Goal: Information Seeking & Learning: Learn about a topic

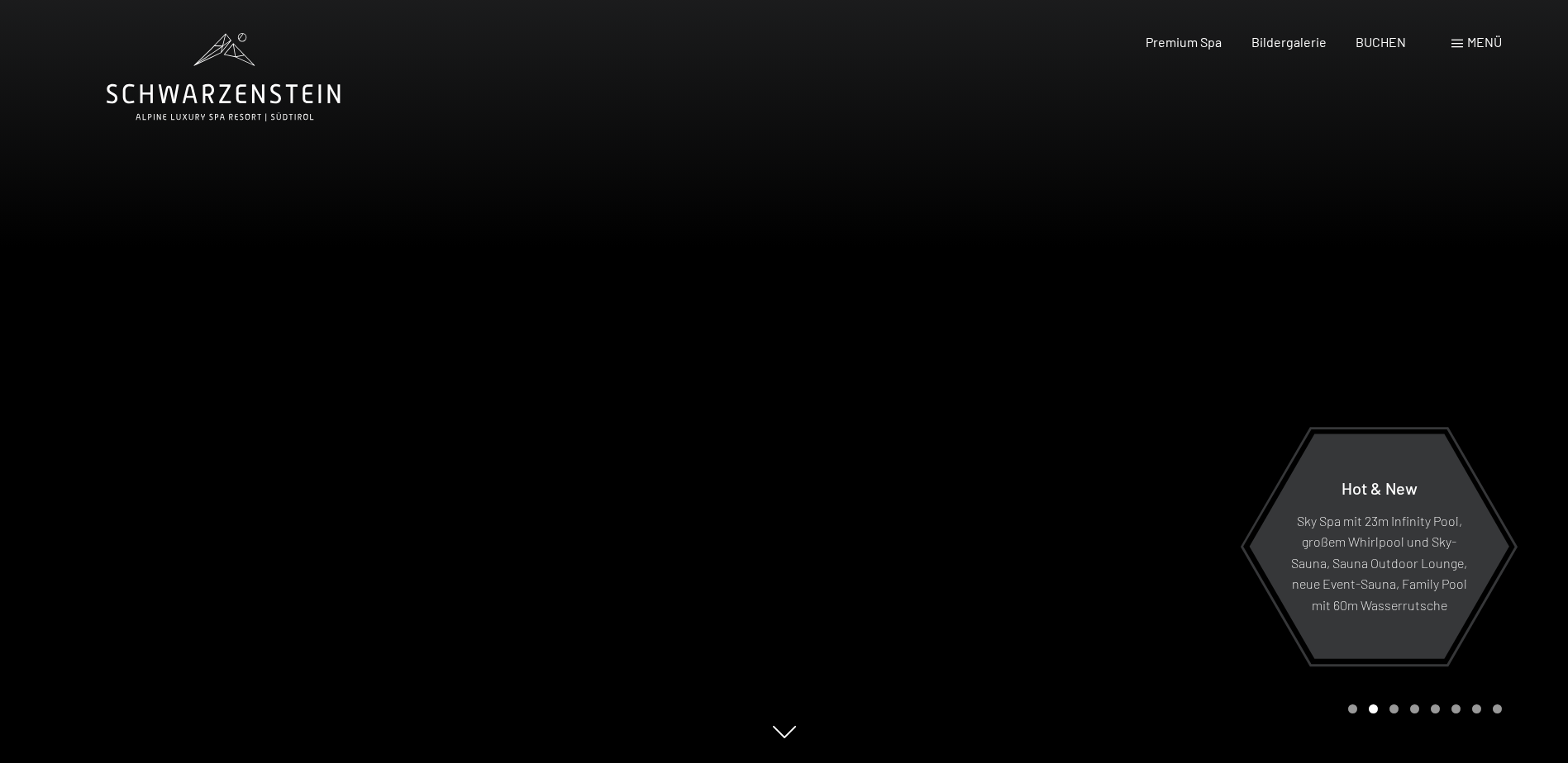
click at [1484, 41] on span "Menü" at bounding box center [1484, 41] width 34 height 16
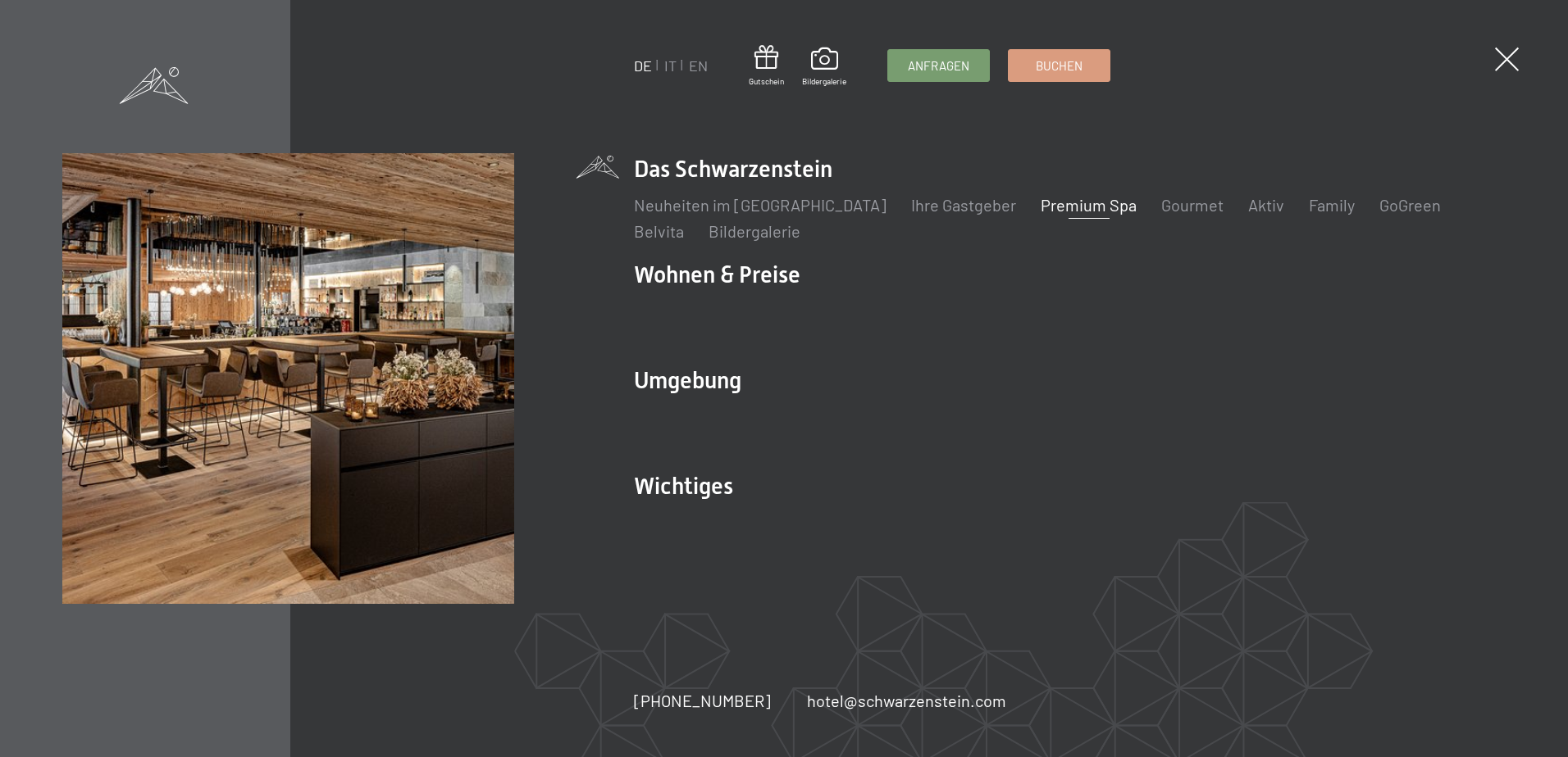
click at [1041, 204] on link "Premium Spa" at bounding box center [1088, 205] width 96 height 20
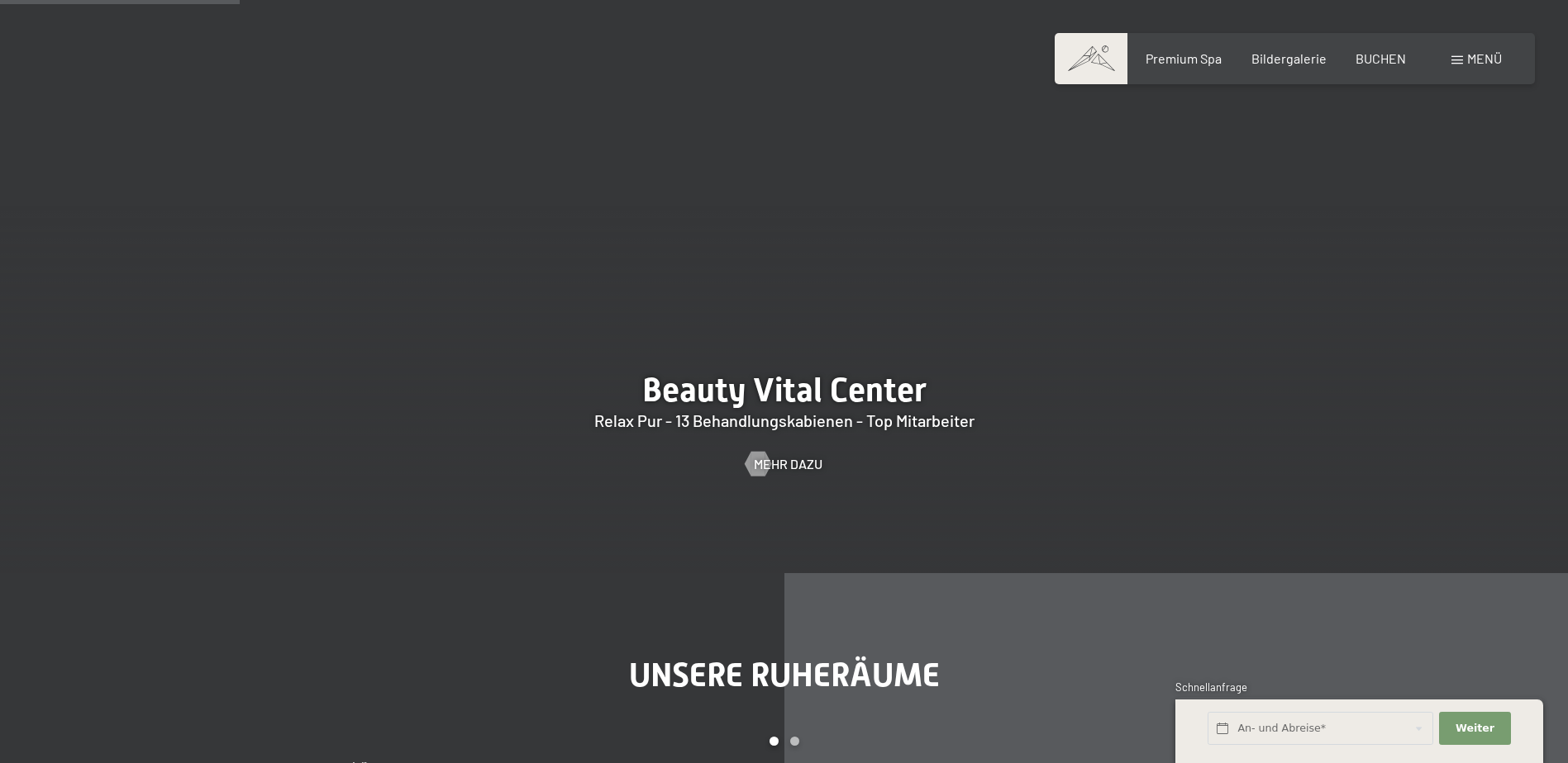
scroll to position [1900, 0]
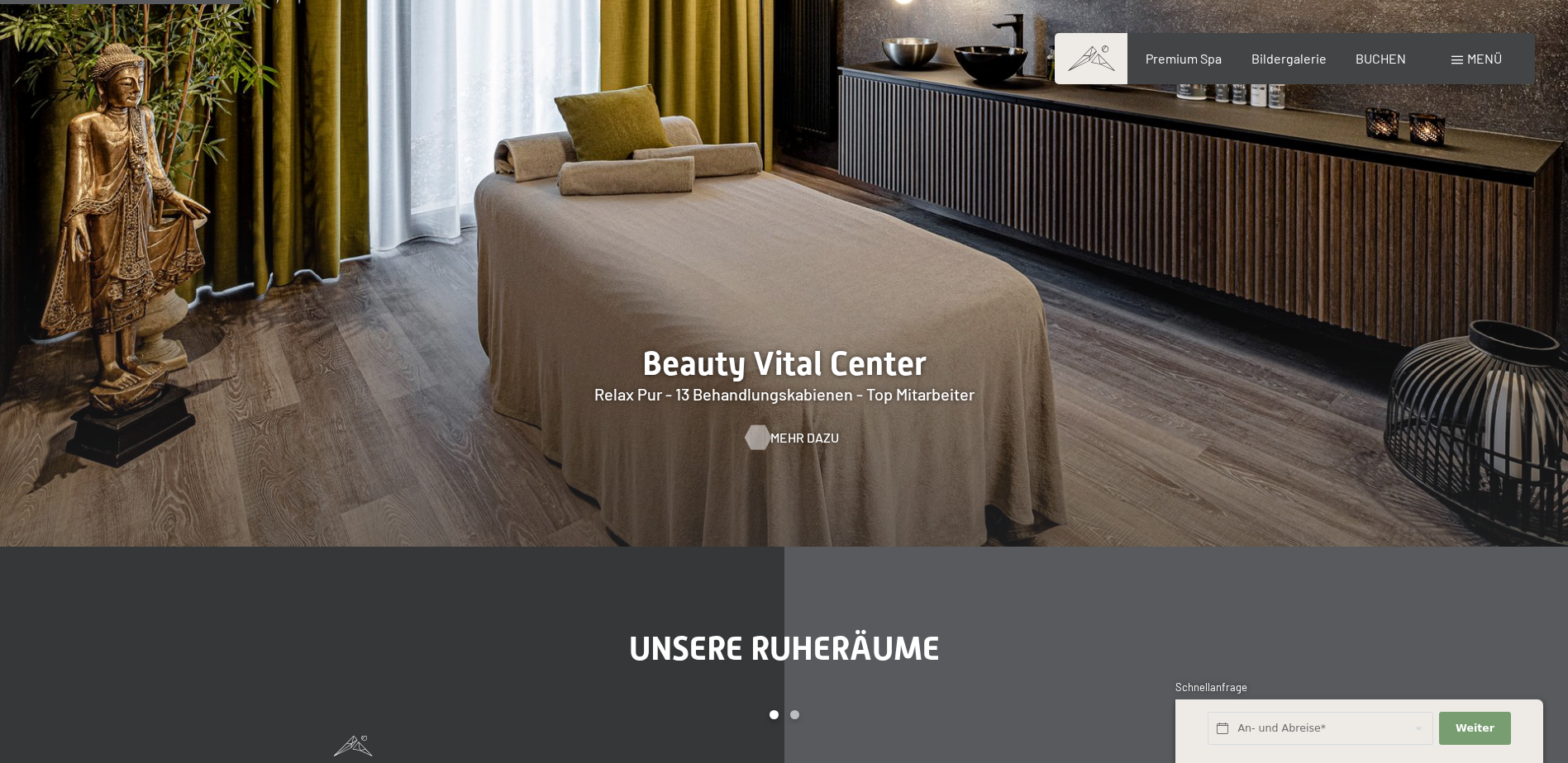
click at [754, 440] on div at bounding box center [758, 438] width 14 height 25
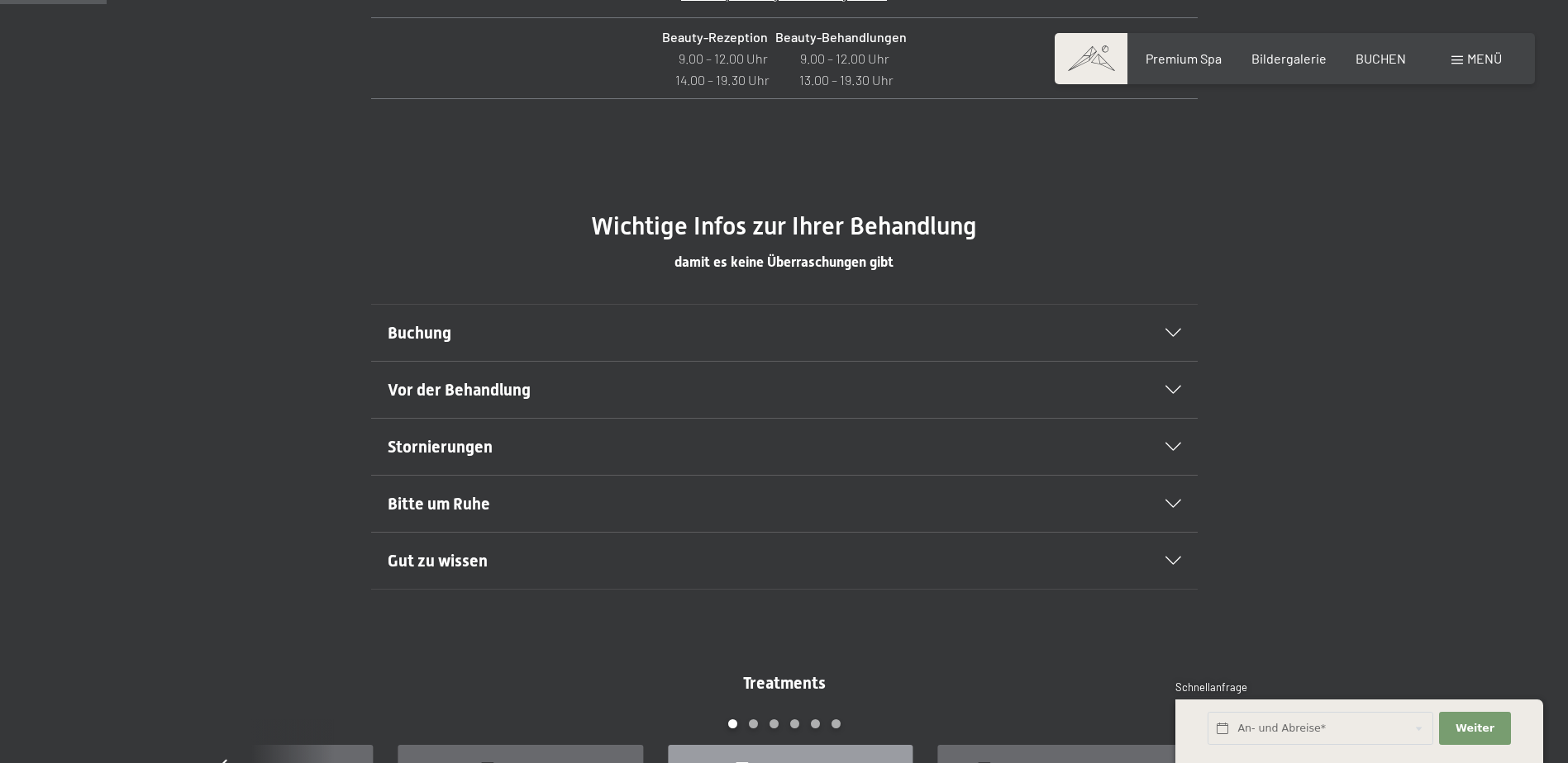
scroll to position [909, 0]
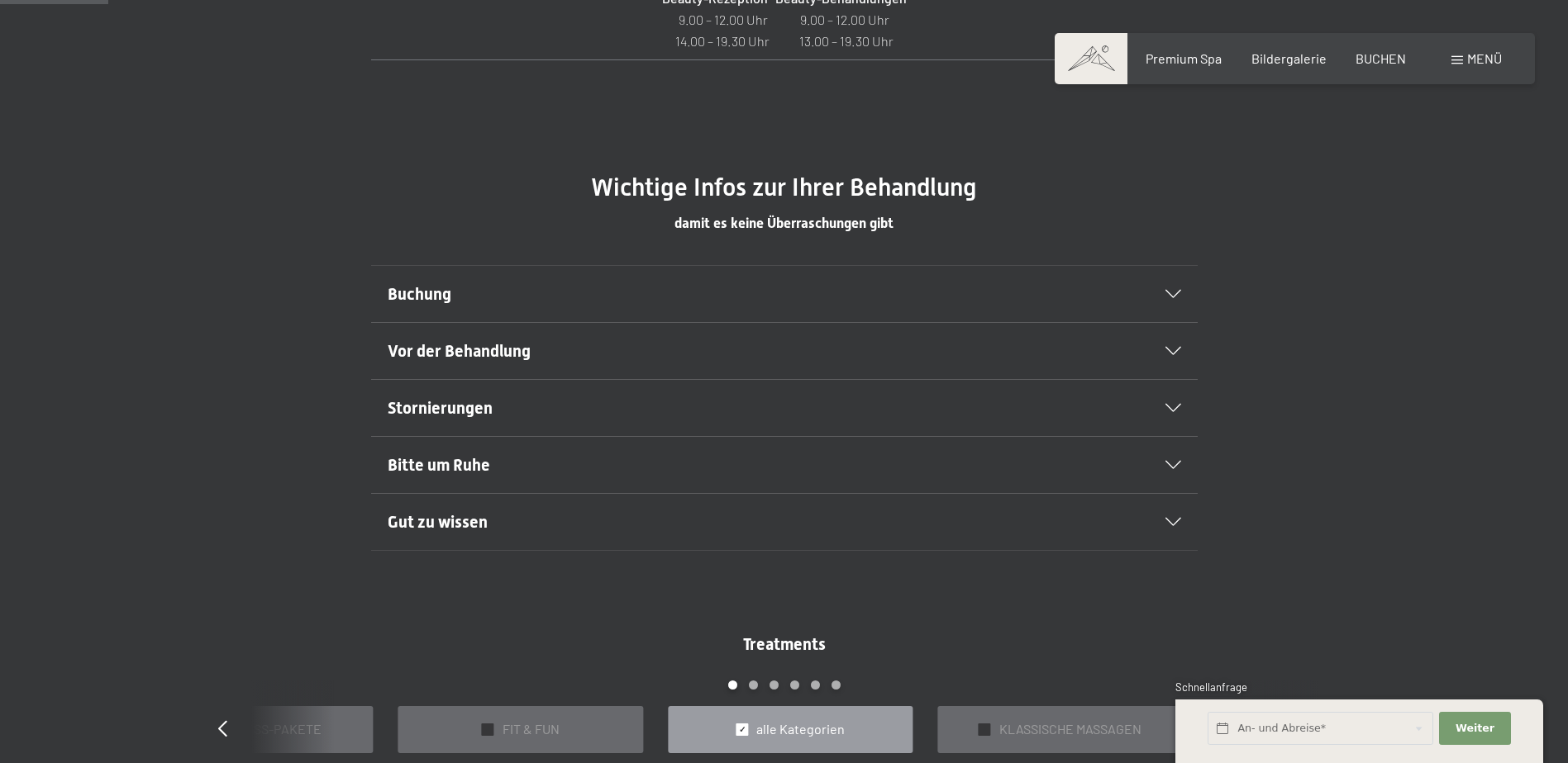
click at [857, 295] on h2 "Buchung" at bounding box center [745, 295] width 714 height 24
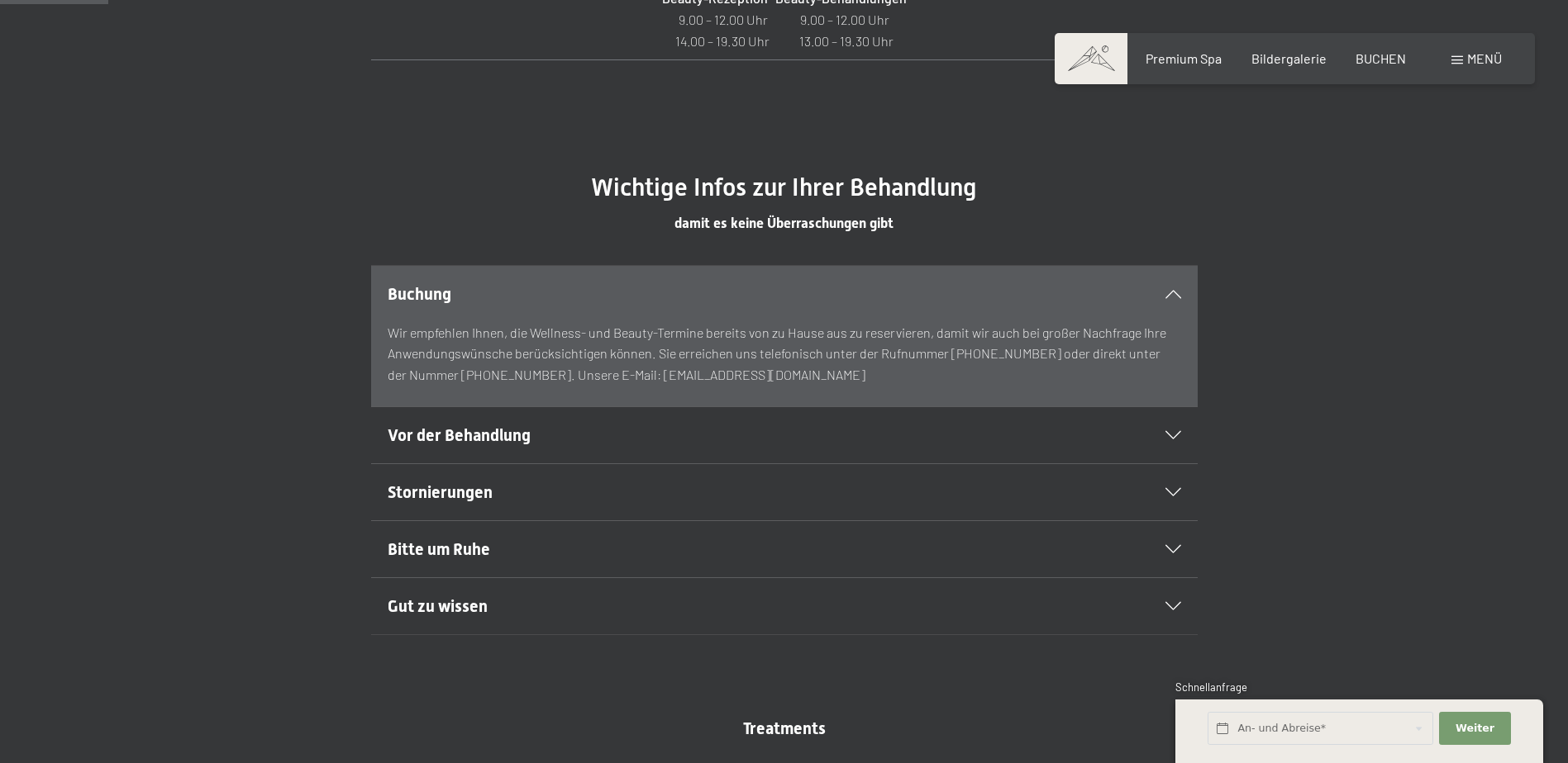
click at [810, 434] on h2 "Vor der Behandlung" at bounding box center [745, 436] width 714 height 24
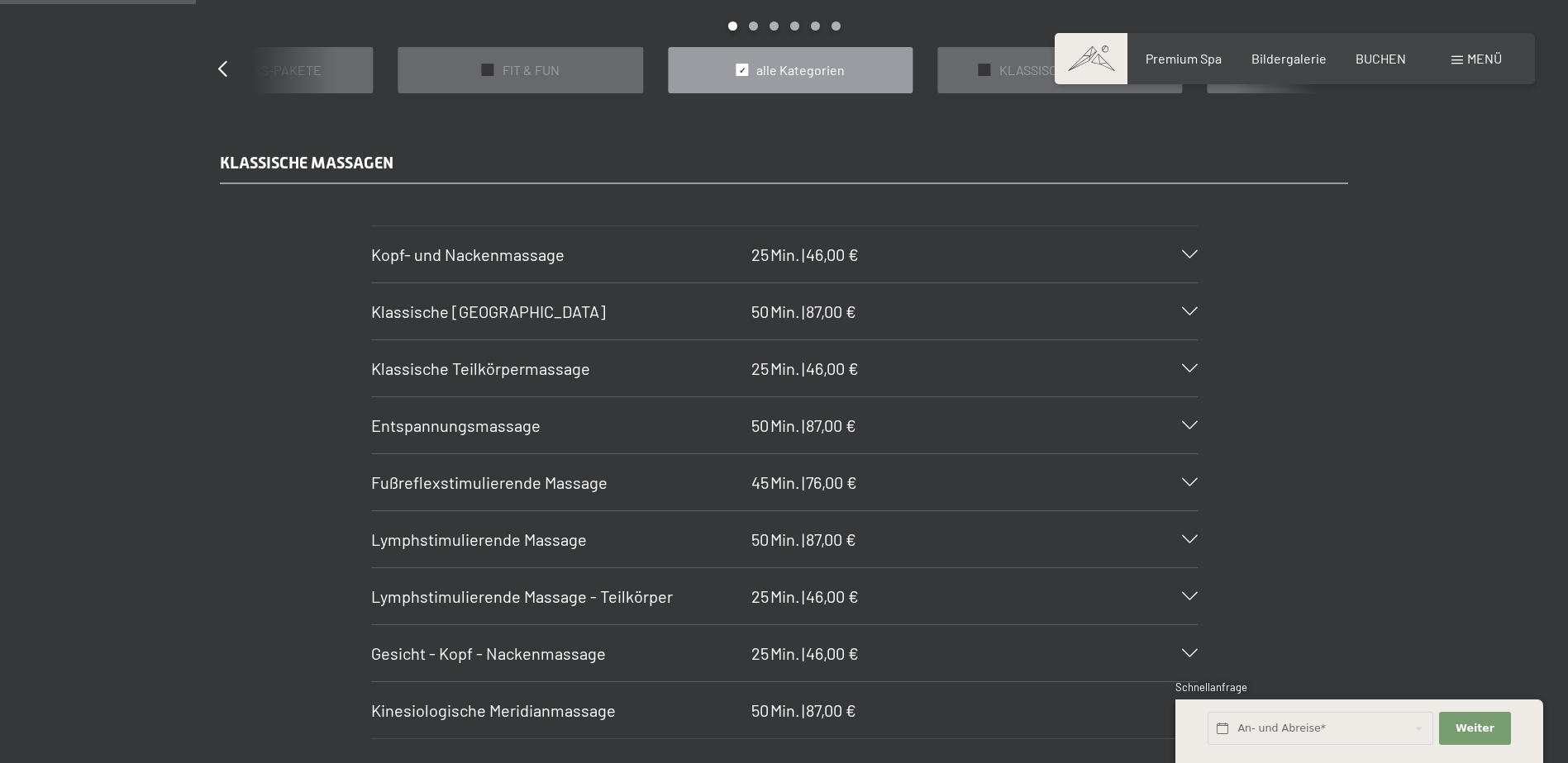
scroll to position [1735, 0]
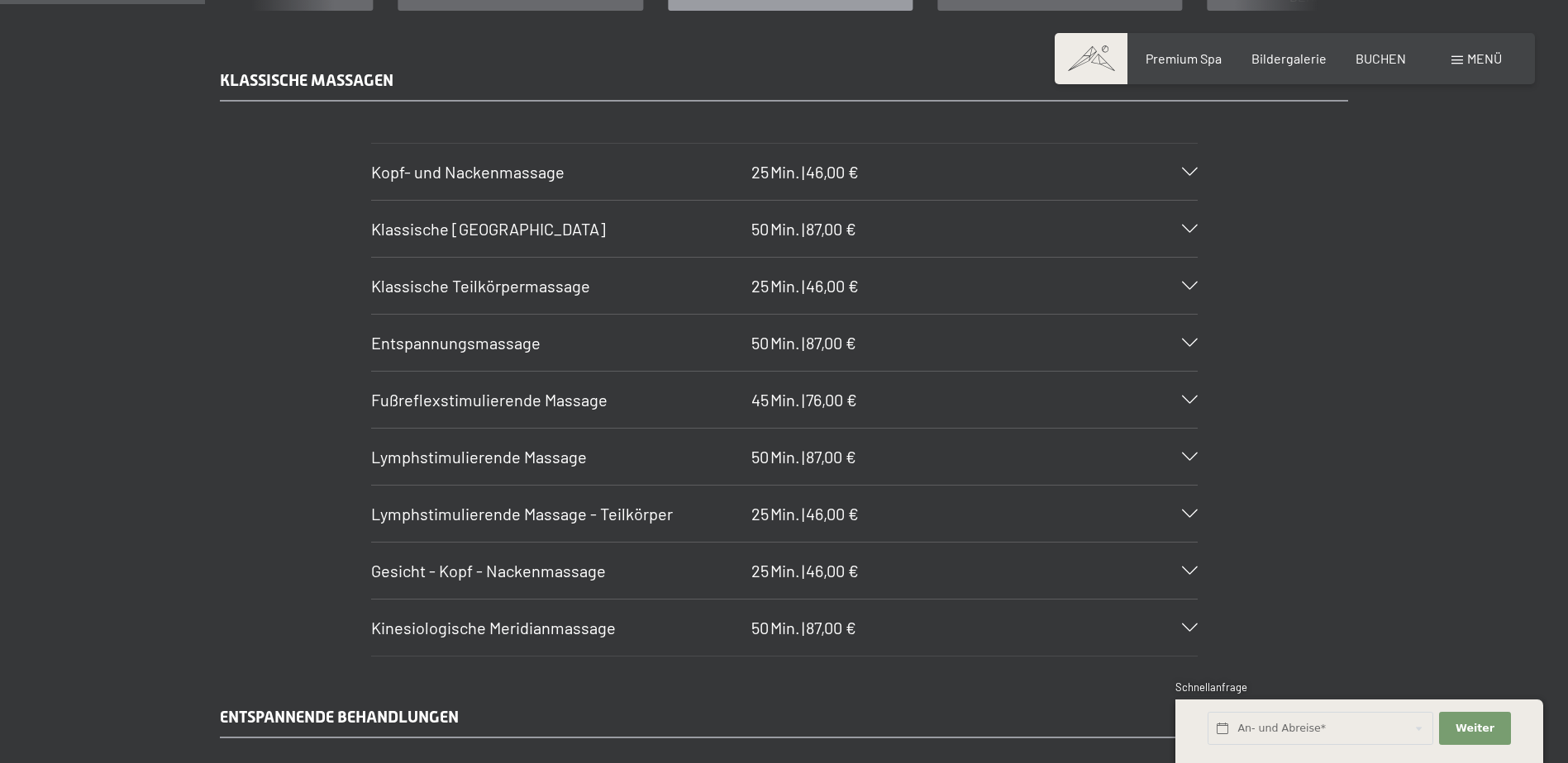
drag, startPoint x: 679, startPoint y: 439, endPoint x: 683, endPoint y: 421, distance: 18.4
drag, startPoint x: 684, startPoint y: 422, endPoint x: 645, endPoint y: 401, distance: 44.3
click at [645, 401] on h3 "Fußreflexstimulierende Massage" at bounding box center [557, 400] width 372 height 24
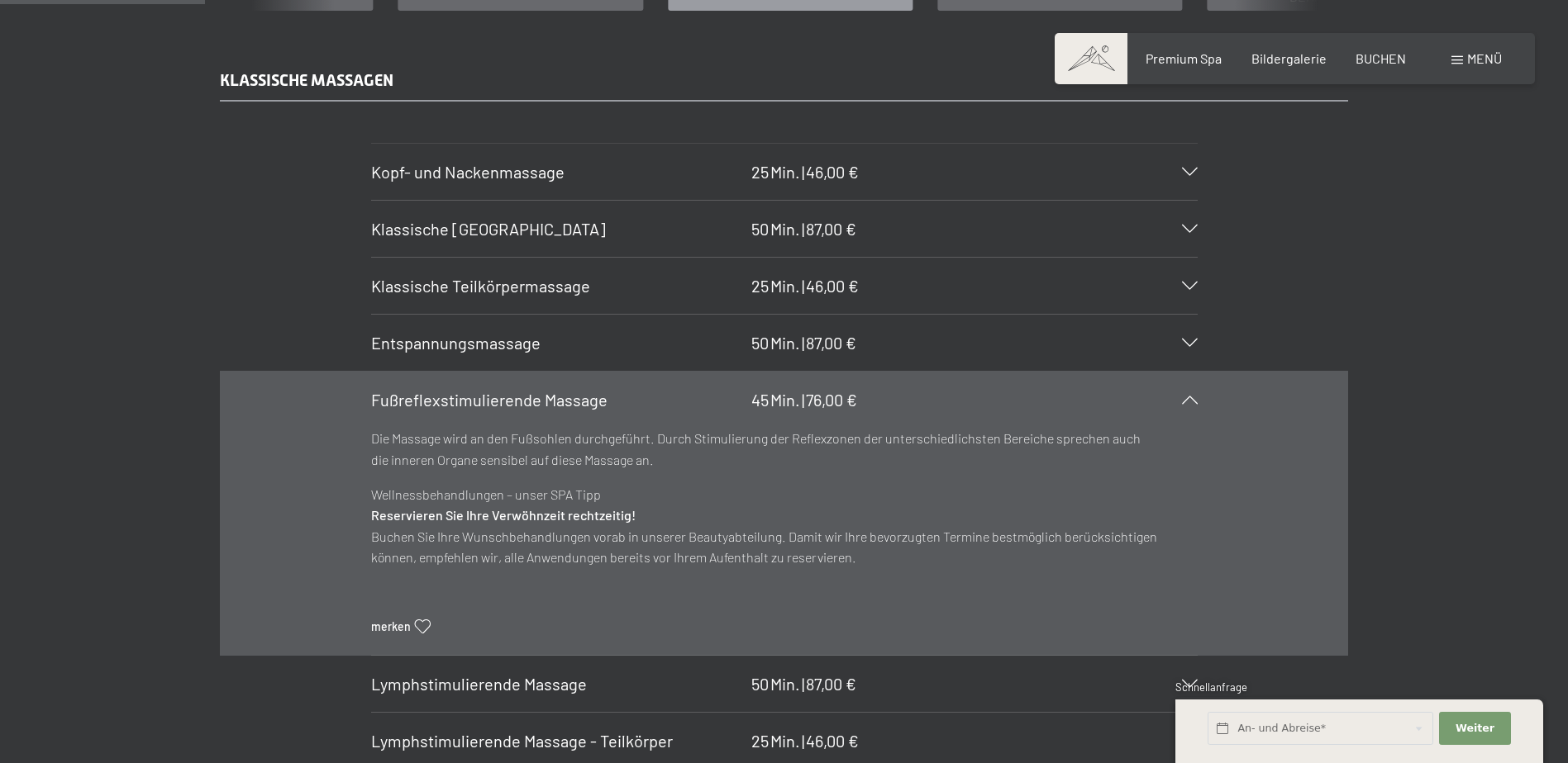
click at [371, 321] on section "Entspannungsmassage 50 Min. | 87,00 € Wird mit sanfter Hand durchgeführt, schen…" at bounding box center [784, 342] width 826 height 58
click at [144, 406] on div "KLASSISCHE MASSAGEN Kopf- und Nackenmassage 25 Min. | 46,00 € Blockaden lösen u…" at bounding box center [784, 476] width 1568 height 815
click at [1189, 403] on icon at bounding box center [1189, 400] width 16 height 8
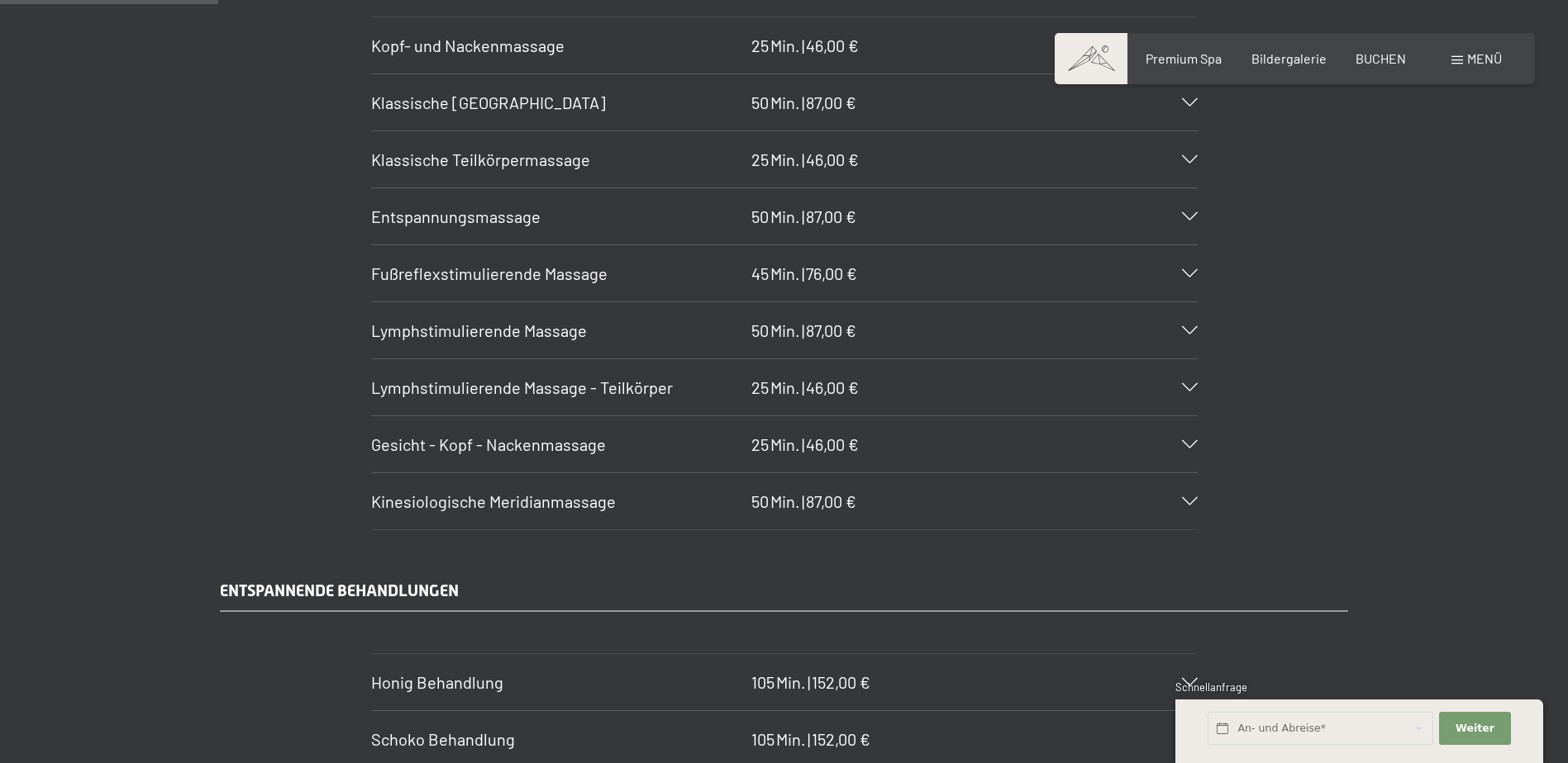
scroll to position [1900, 0]
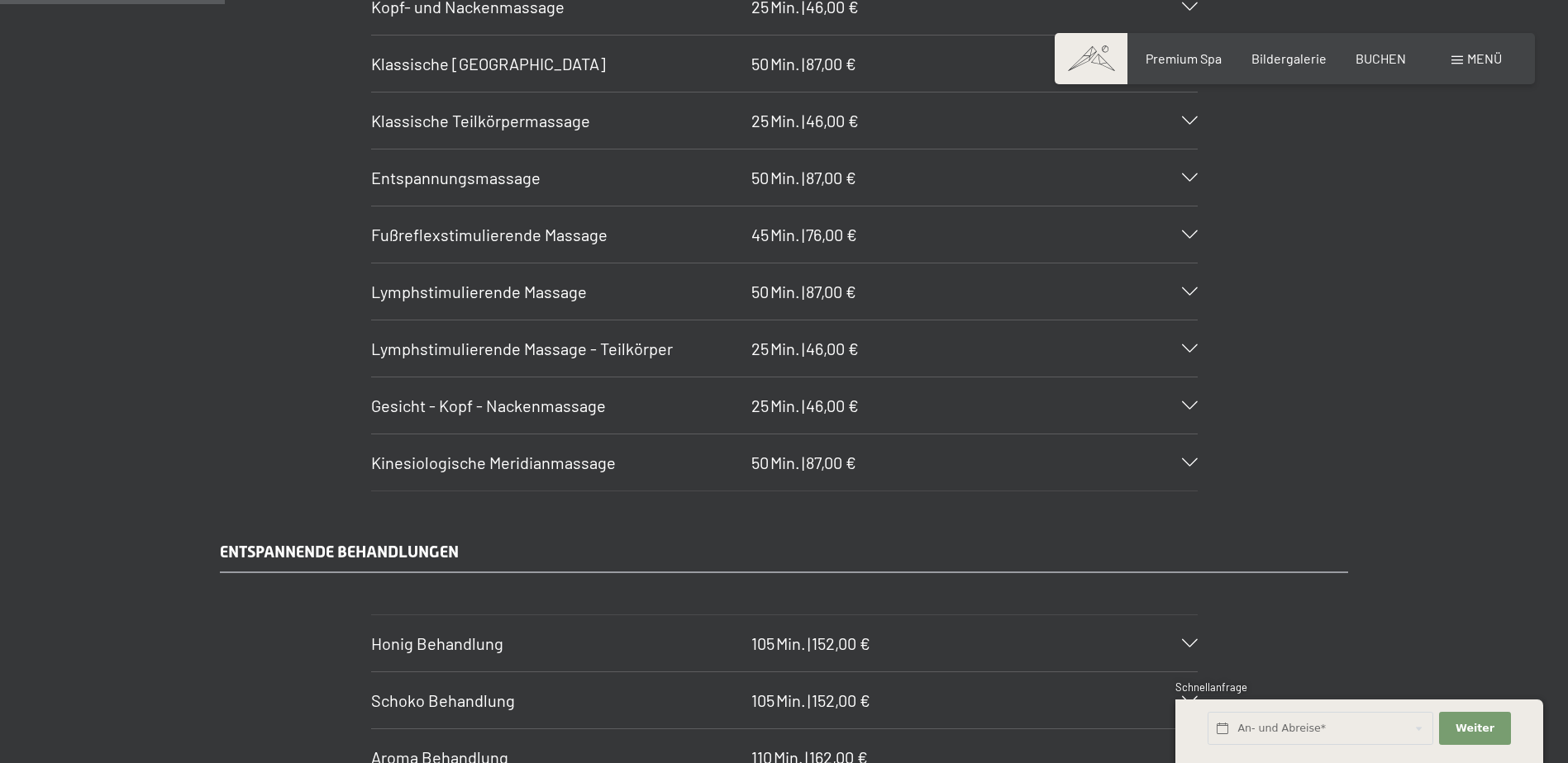
click at [1177, 455] on div "Kinesiologische Meridianmassage 50 Min. | 87,00 €" at bounding box center [784, 463] width 826 height 56
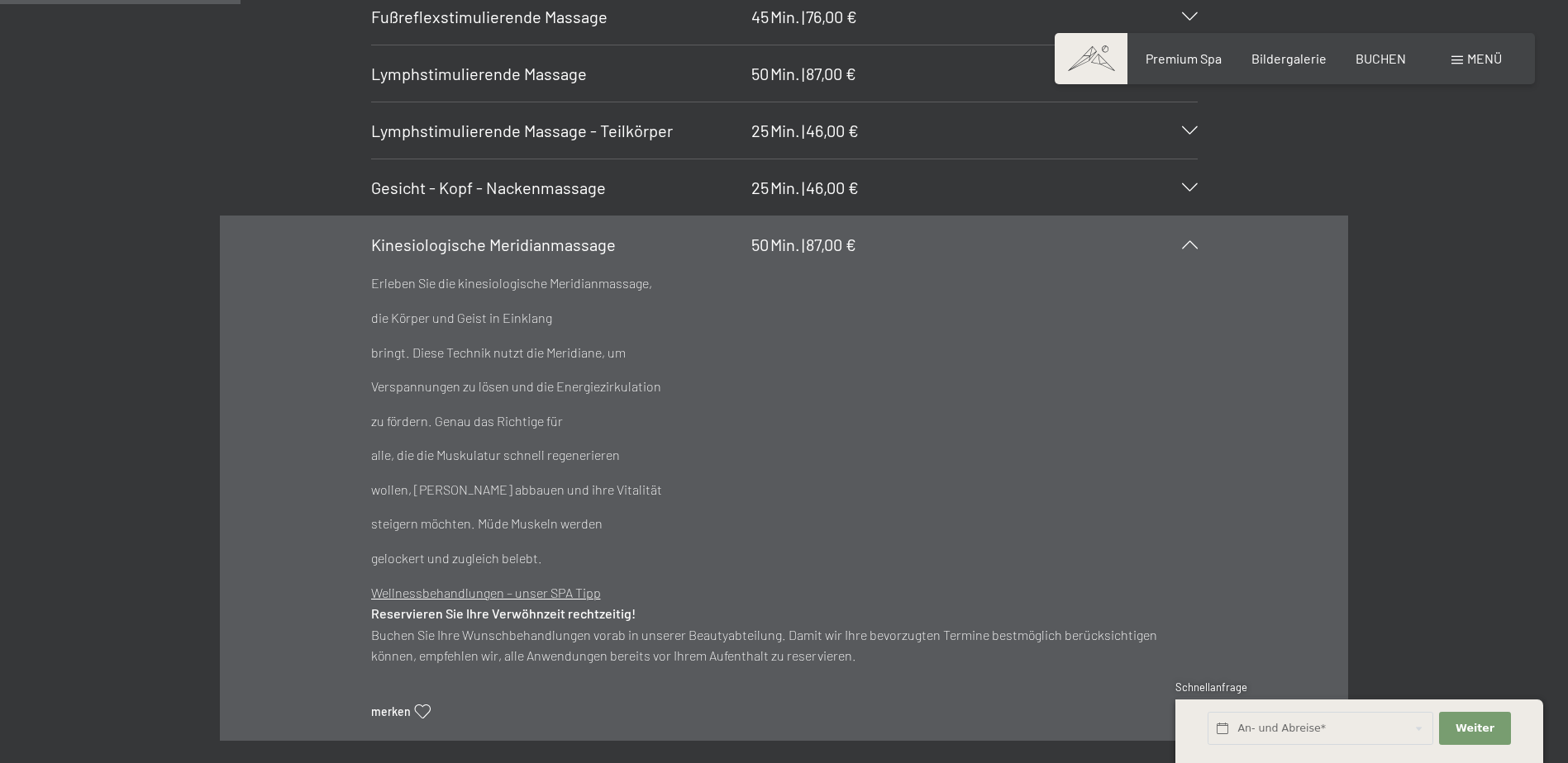
scroll to position [2148, 0]
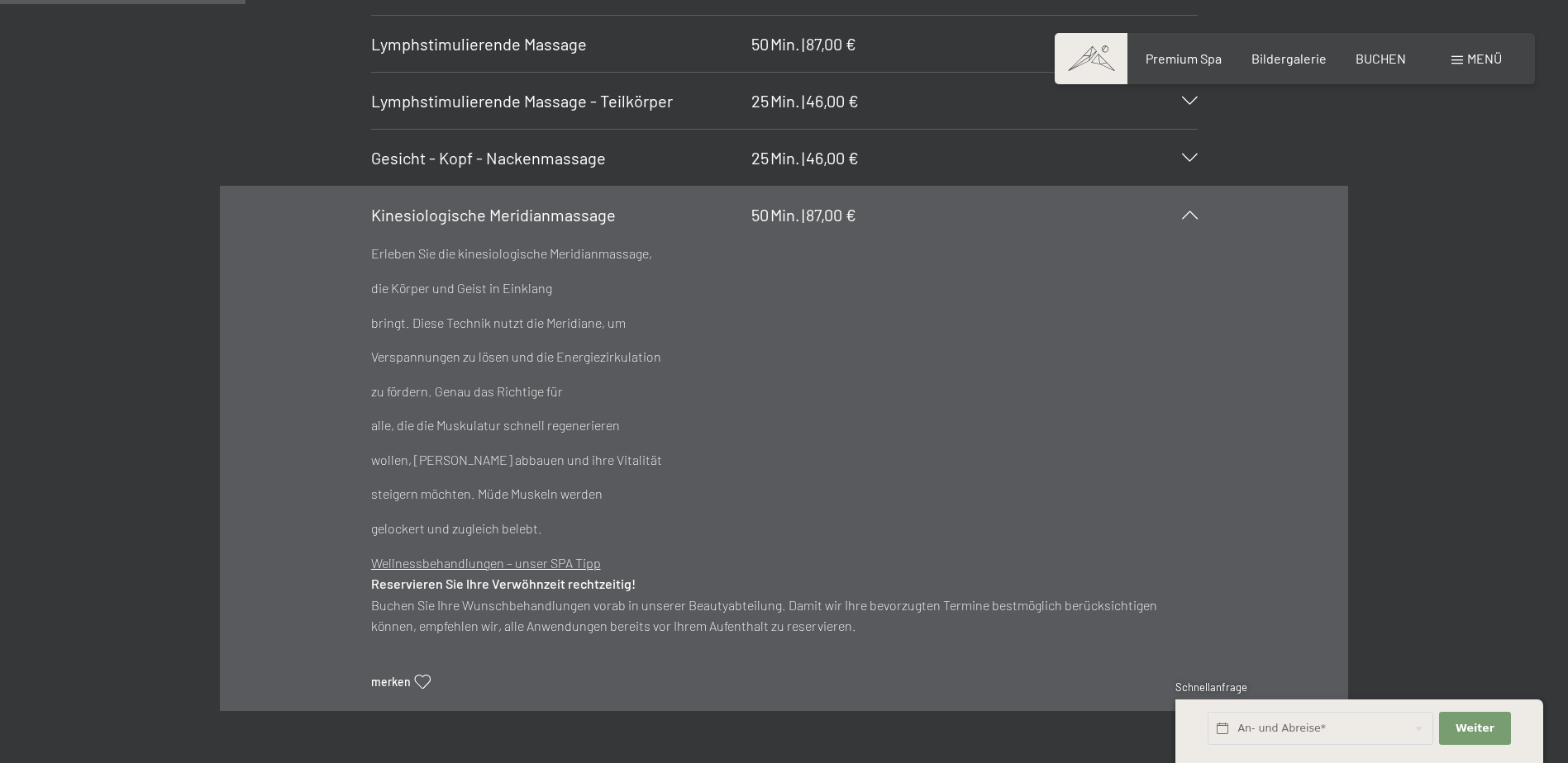
click at [1452, 385] on div "KLASSISCHE MASSAGEN Kopf- und Nackenmassage 25 Min. | 46,00 € Blockaden lösen u…" at bounding box center [784, 184] width 1568 height 1056
click at [1188, 222] on div "Kinesiologische Meridianmassage 50 Min. | 87,00 €" at bounding box center [784, 214] width 826 height 56
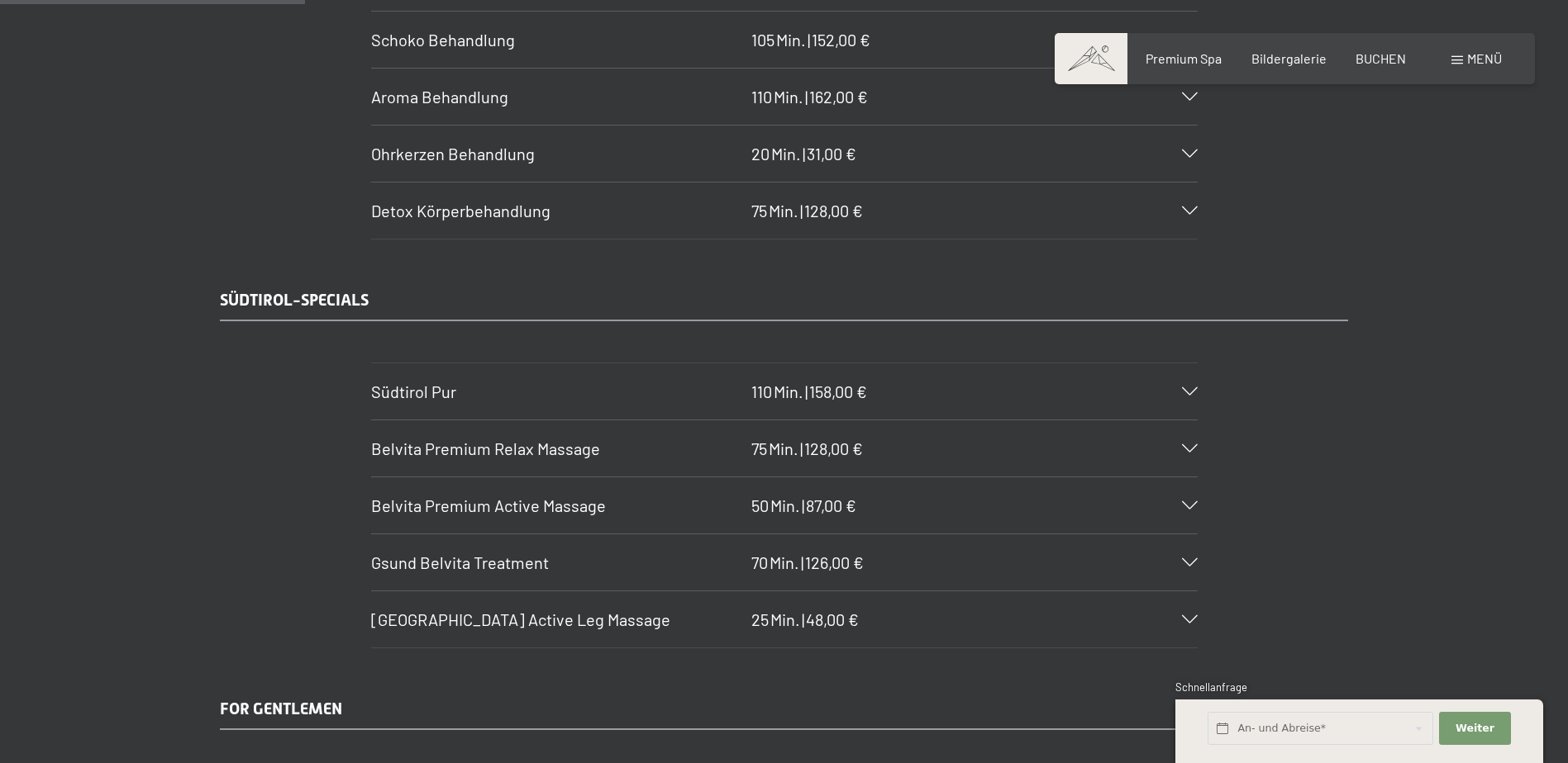
scroll to position [2643, 0]
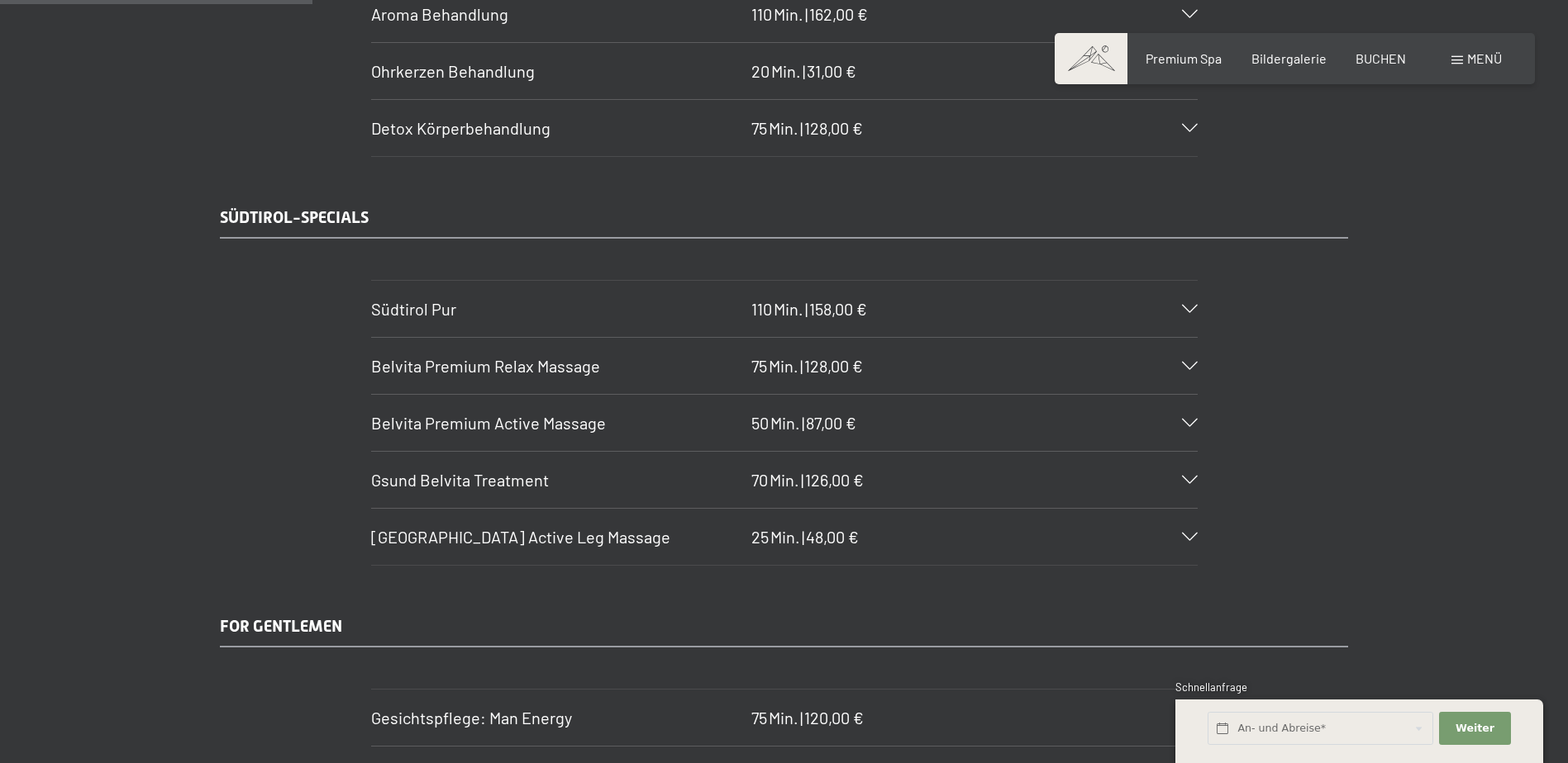
click at [1182, 411] on div "Belvita Premium Active Massage 50 Min. | 87,00 €" at bounding box center [784, 422] width 826 height 56
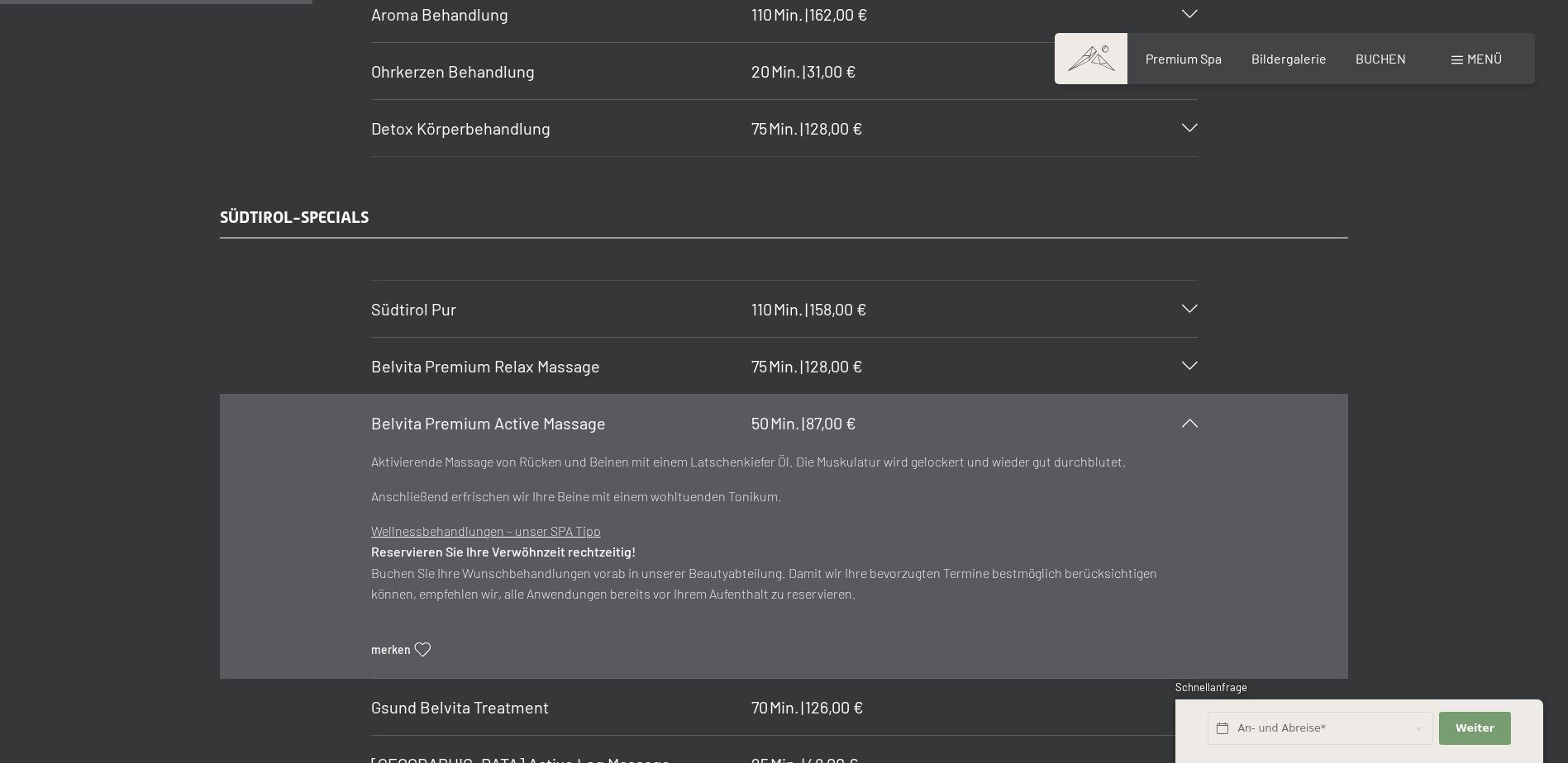
click at [1181, 411] on div "Belvita Premium Active Massage 50 Min. | 87,00 €" at bounding box center [784, 422] width 826 height 56
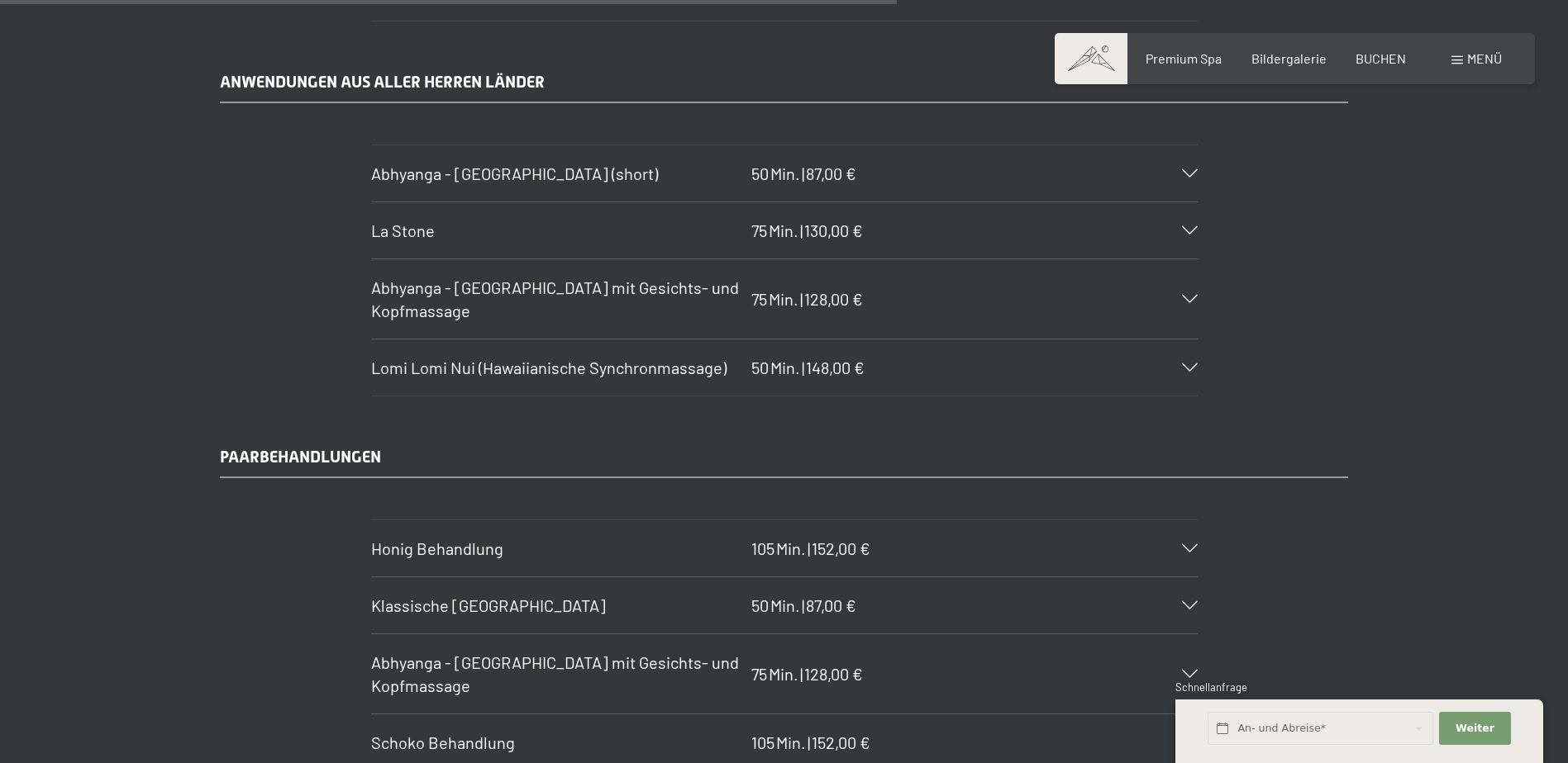
scroll to position [7600, 0]
click at [1193, 295] on icon at bounding box center [1189, 298] width 16 height 8
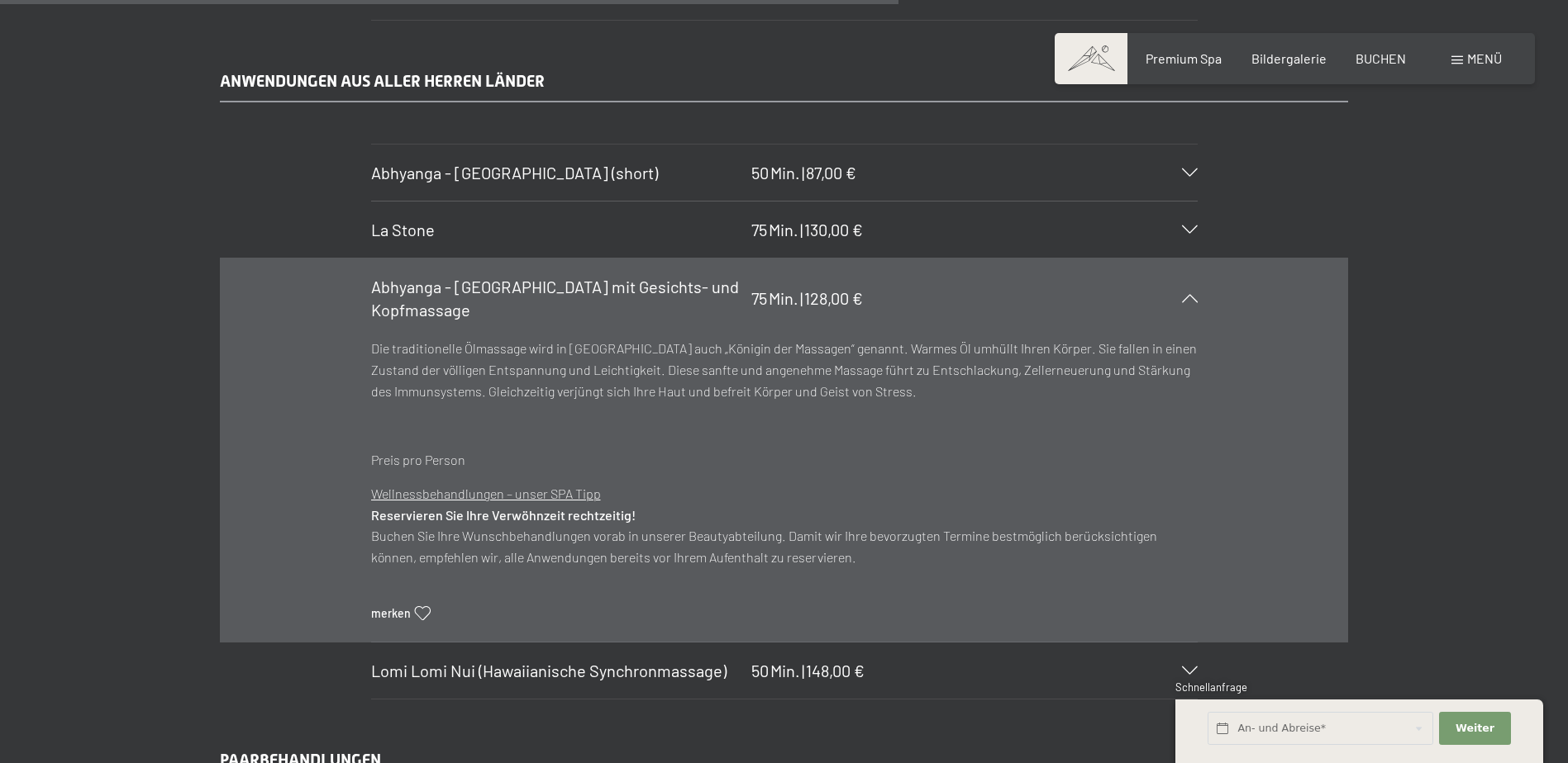
click at [1187, 172] on icon at bounding box center [1189, 173] width 16 height 8
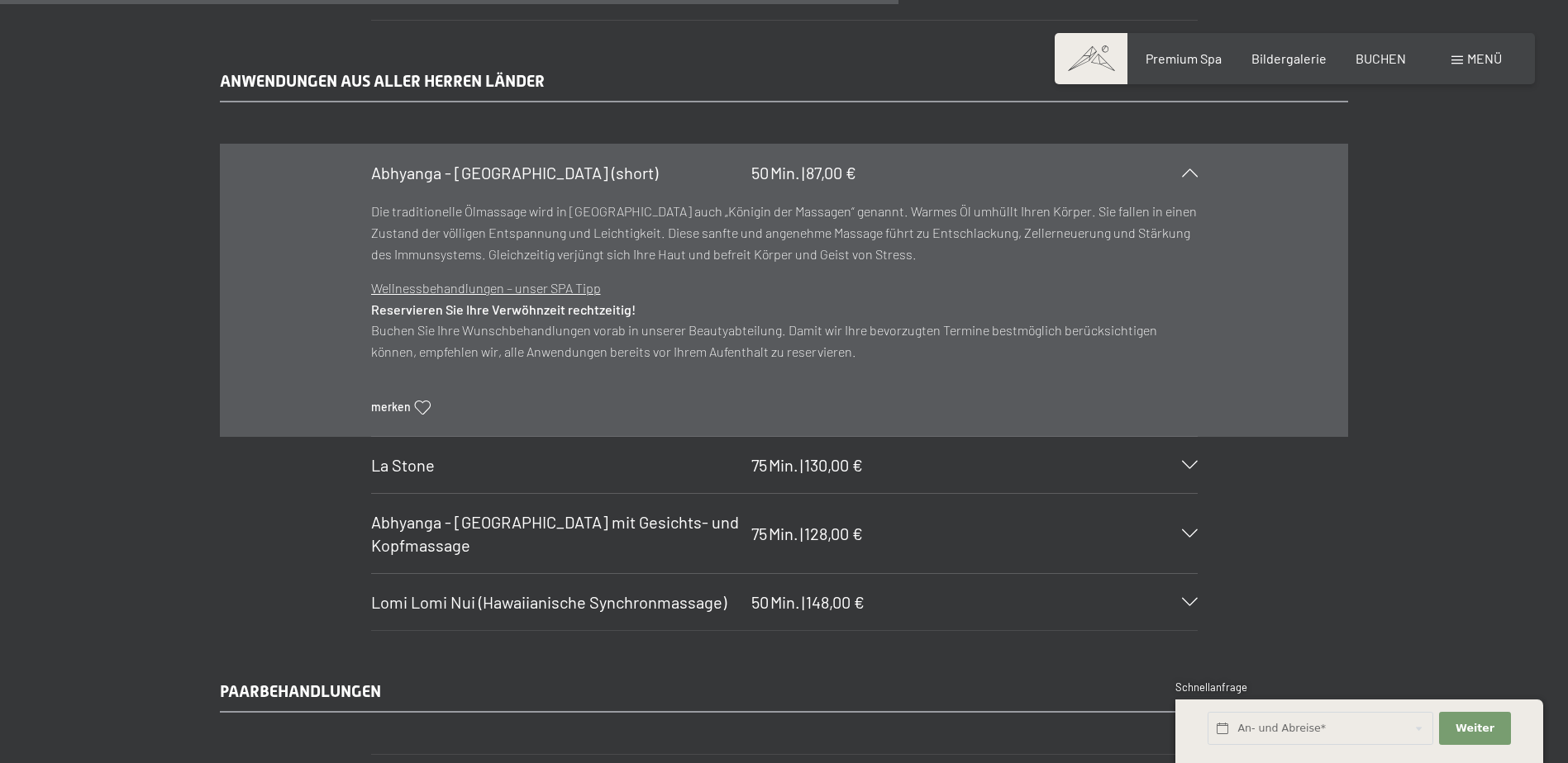
click at [1183, 175] on icon at bounding box center [1189, 173] width 16 height 8
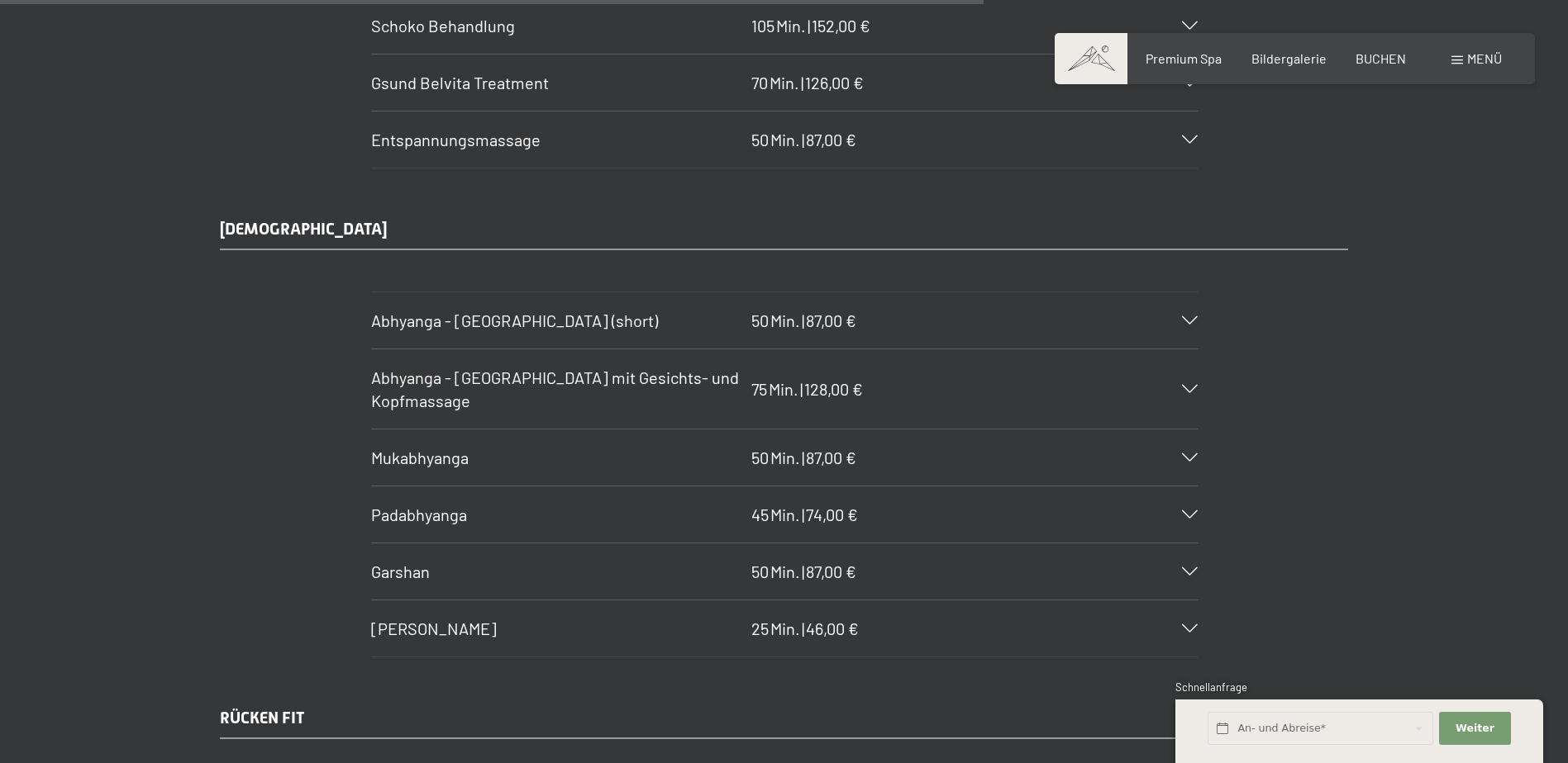
scroll to position [8343, 0]
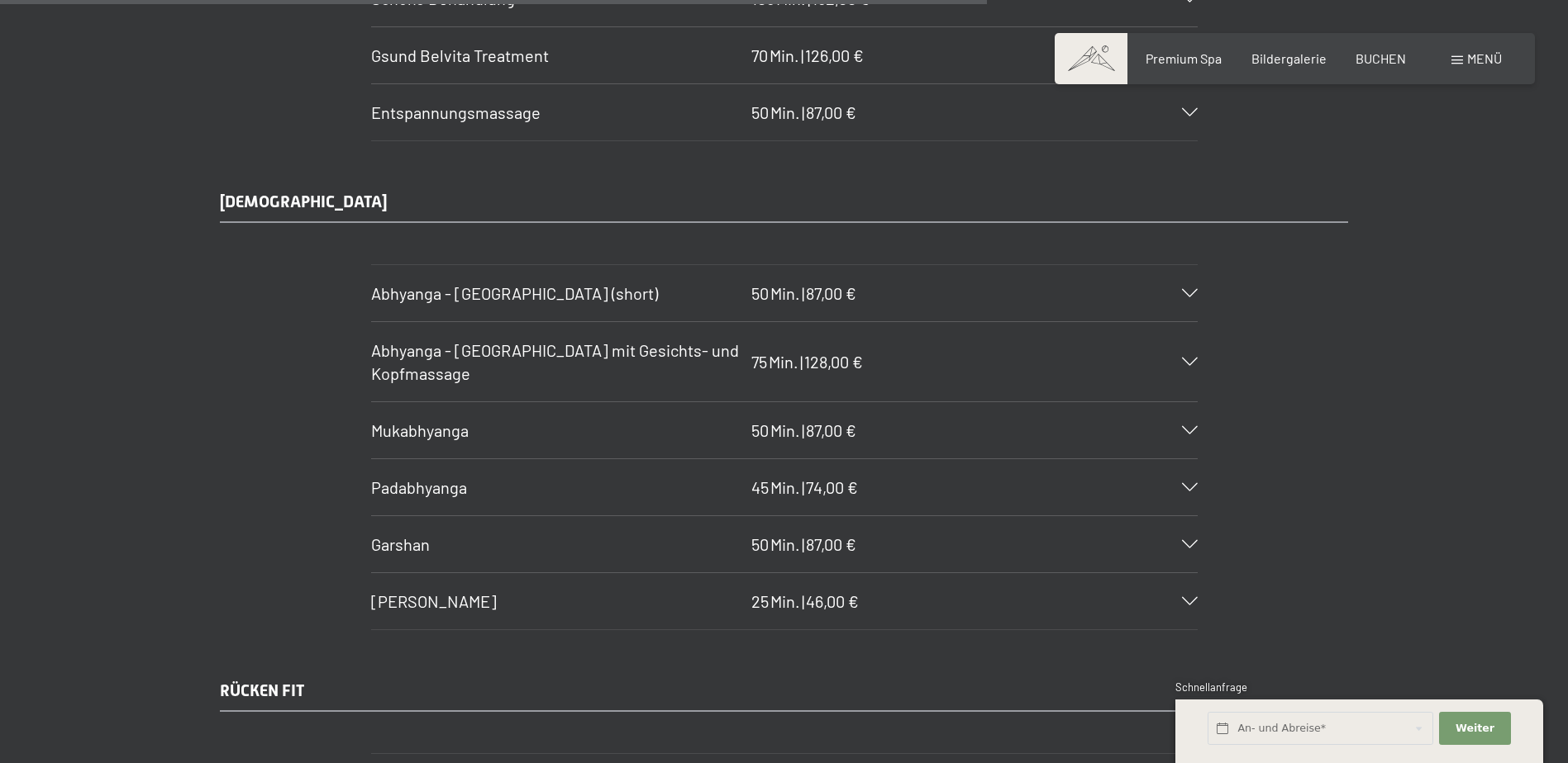
click at [1186, 421] on div "Mukabhyanga 50 Min. | 87,00 €" at bounding box center [784, 430] width 826 height 56
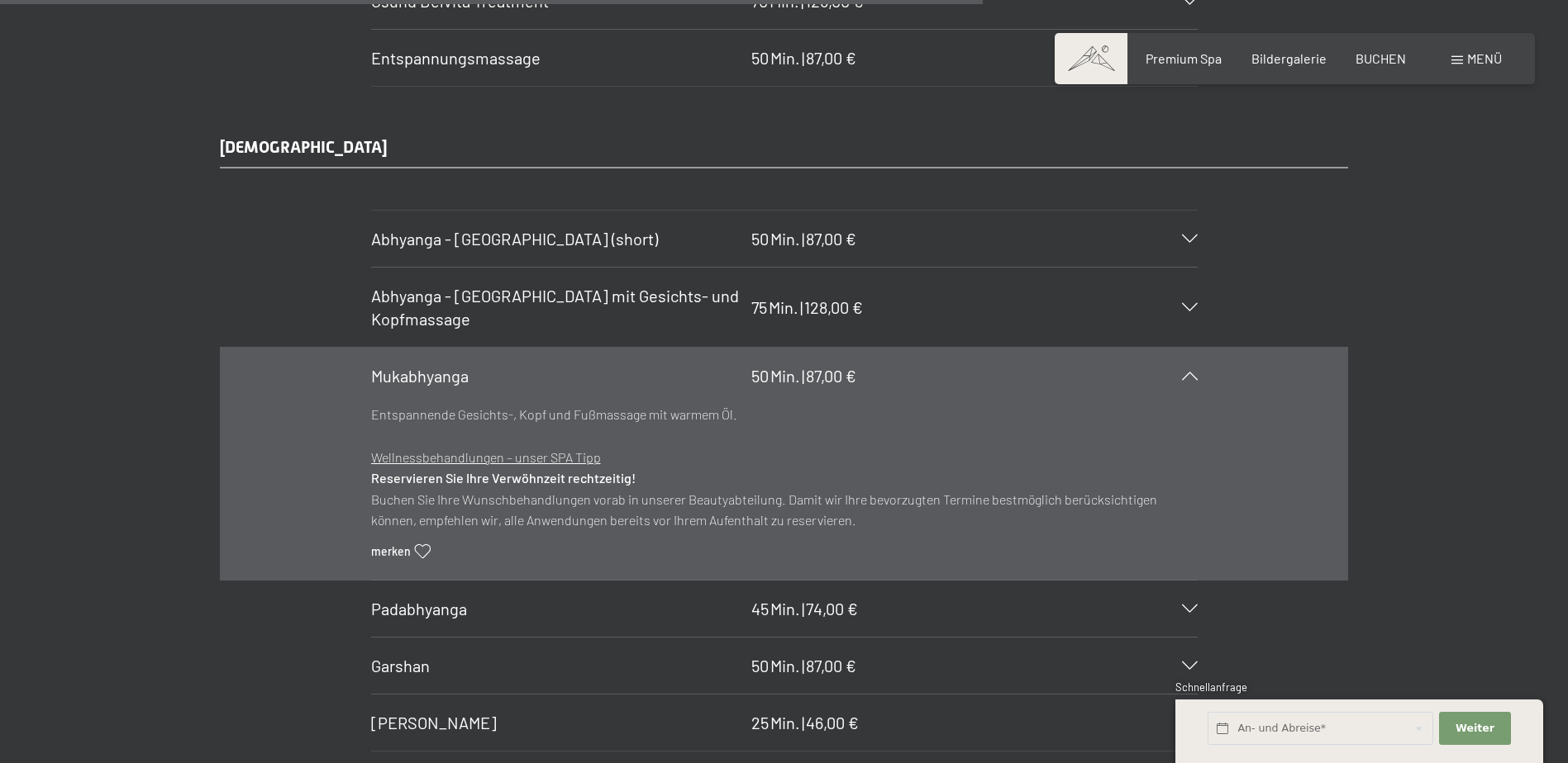
scroll to position [8426, 0]
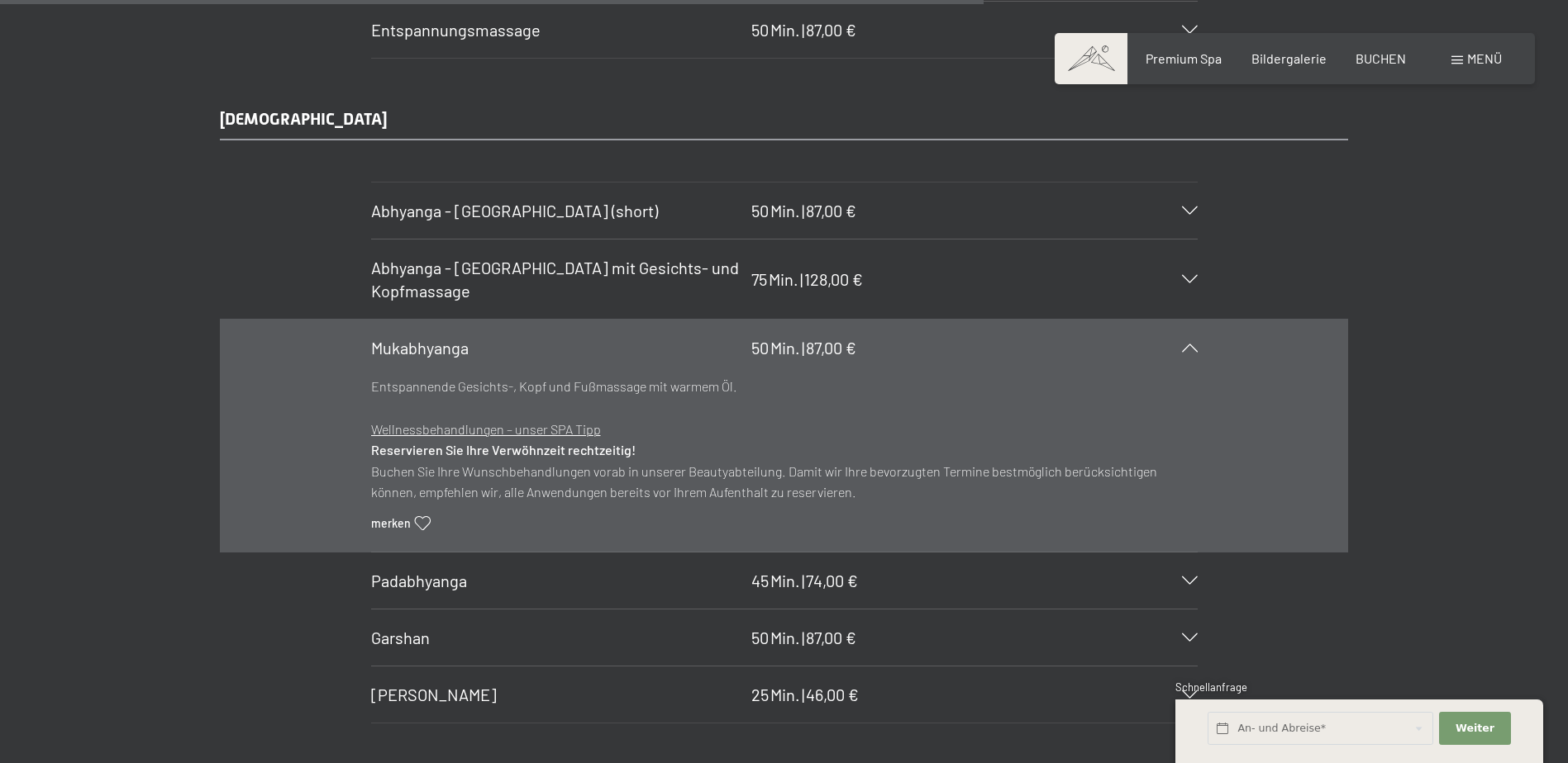
click at [1180, 575] on div "Padabhyanga 45 Min. | 74,00 €" at bounding box center [784, 580] width 826 height 56
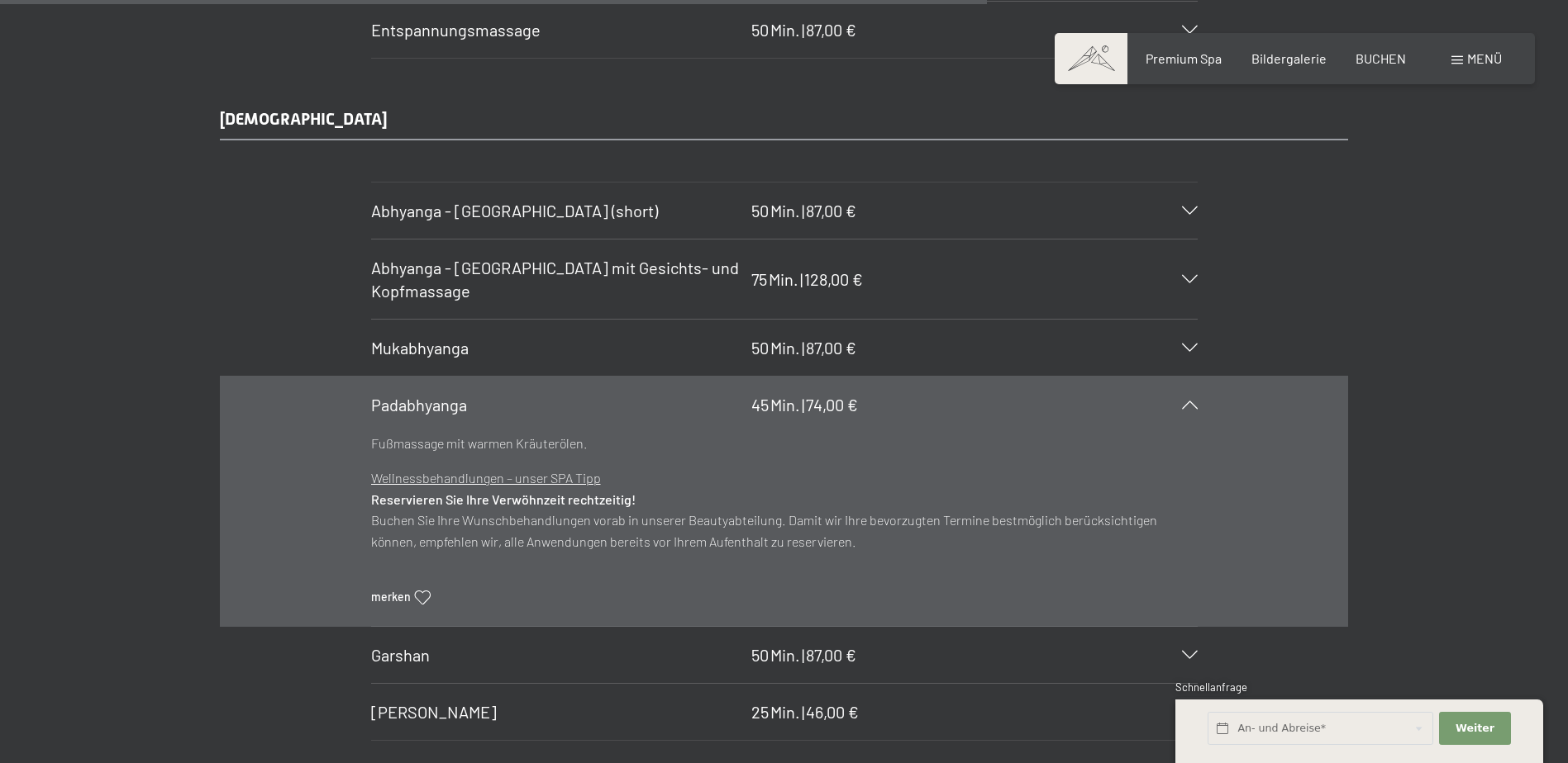
scroll to position [8509, 0]
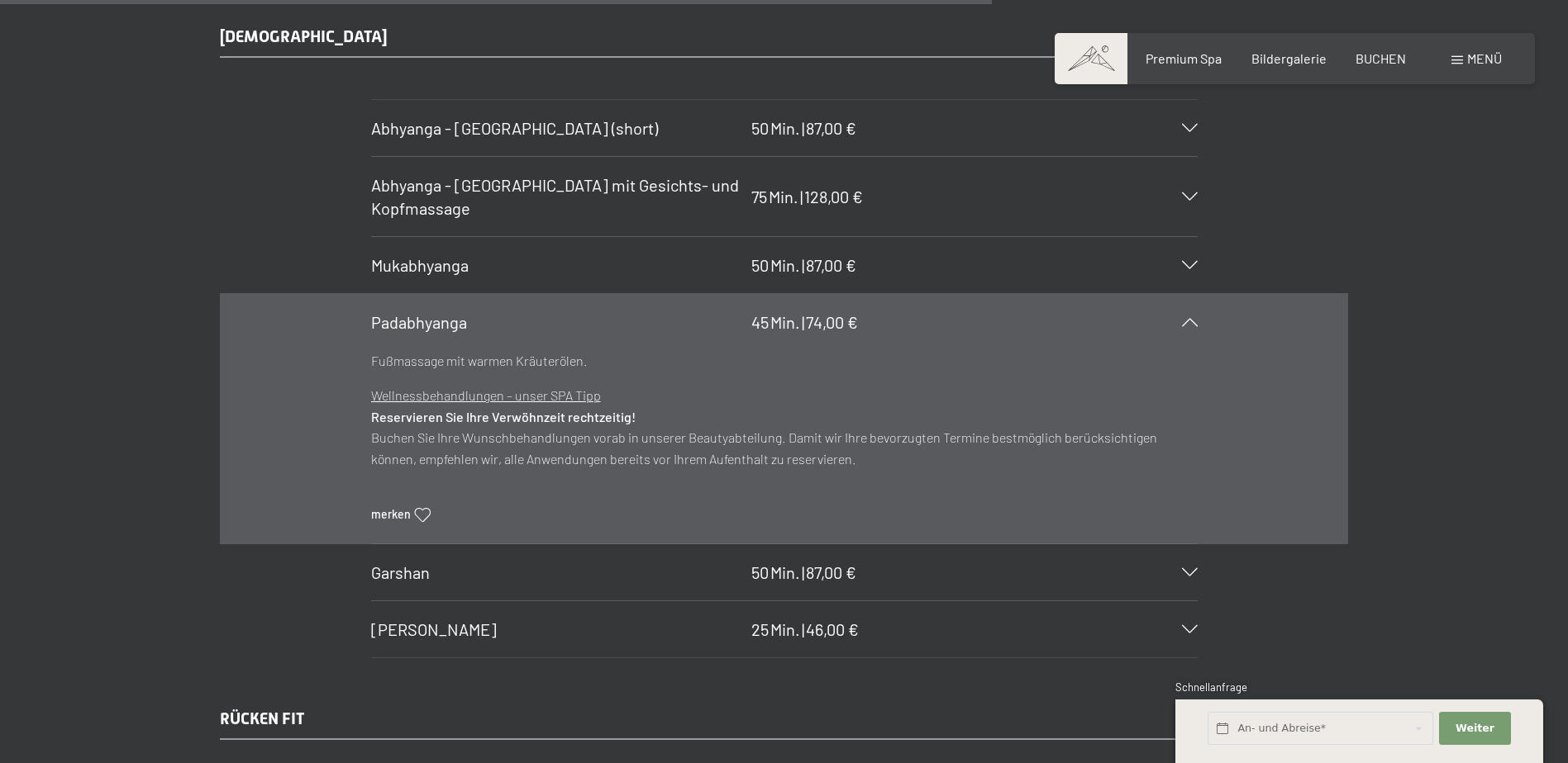
click at [1185, 575] on icon at bounding box center [1189, 572] width 16 height 8
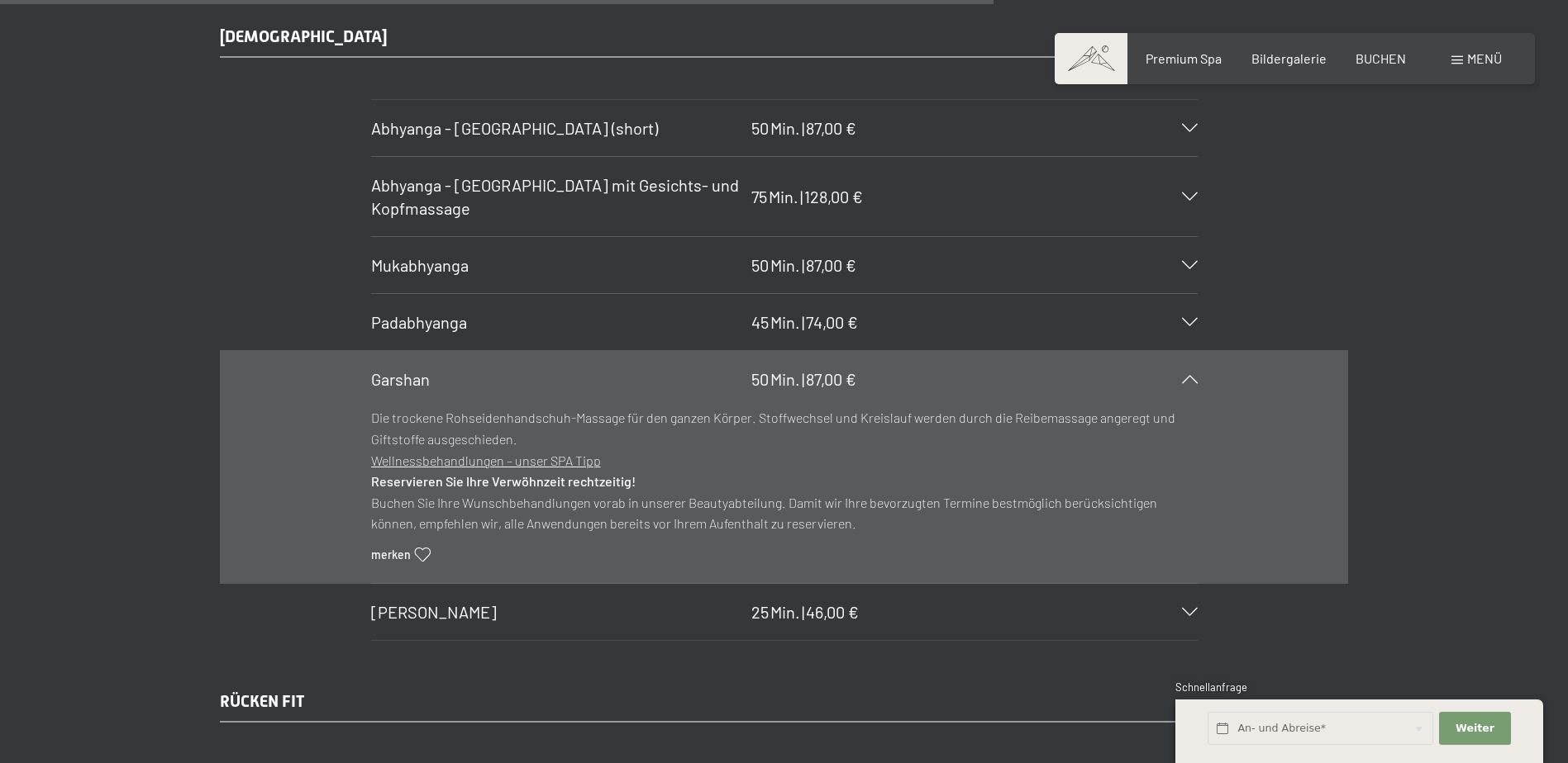
scroll to position [8591, 0]
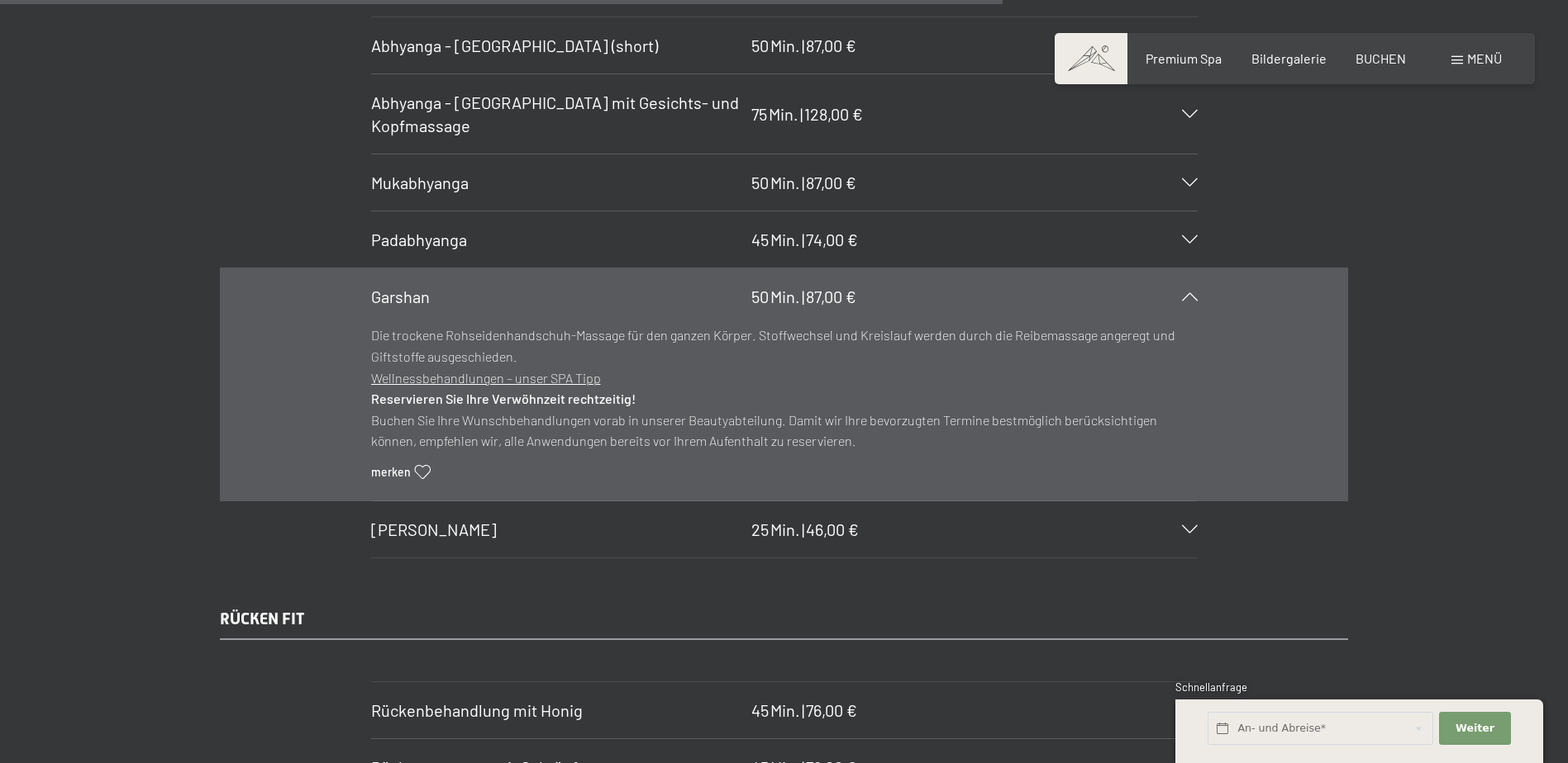
click at [1193, 528] on icon at bounding box center [1189, 530] width 16 height 8
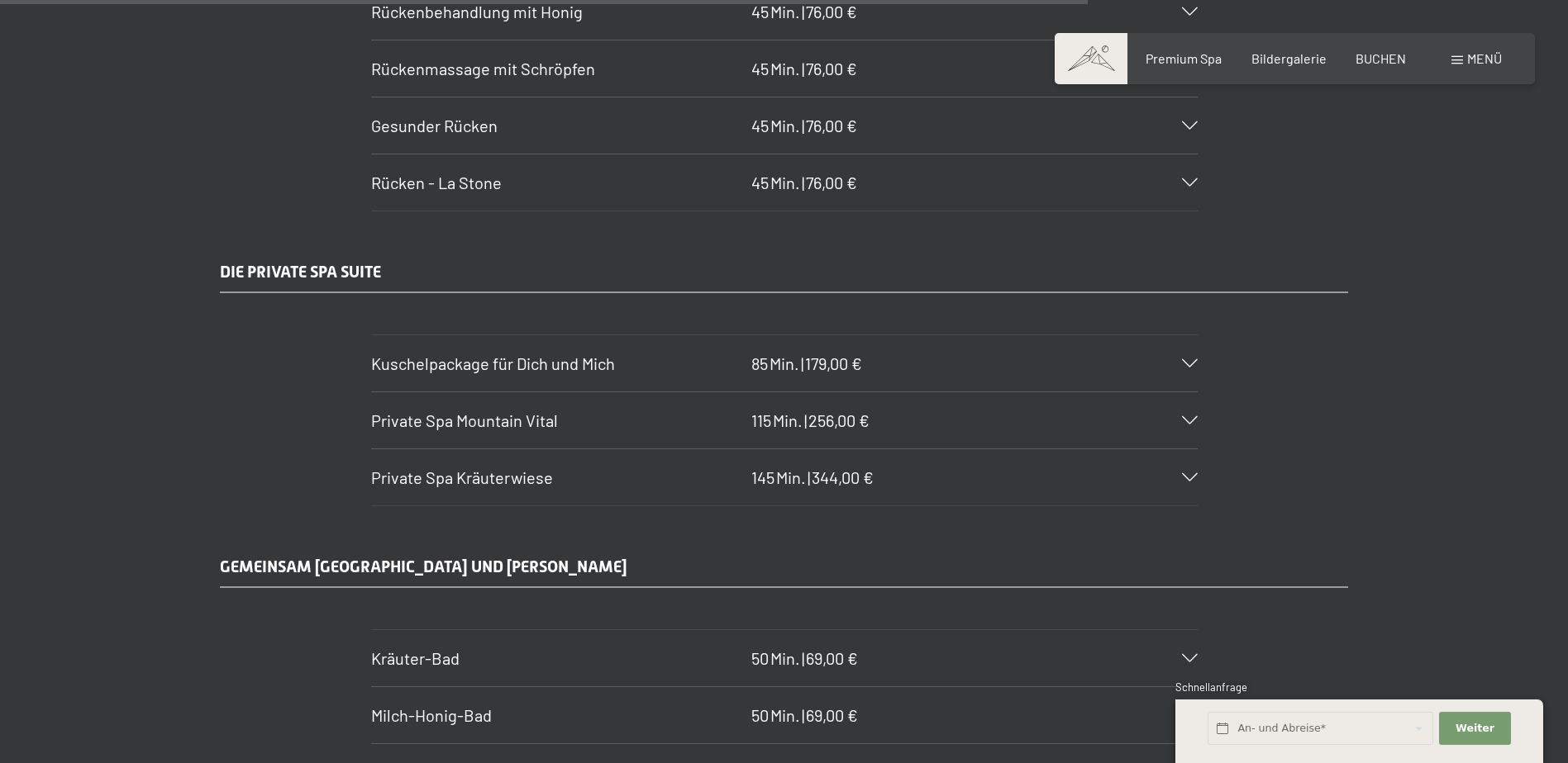
scroll to position [9335, 0]
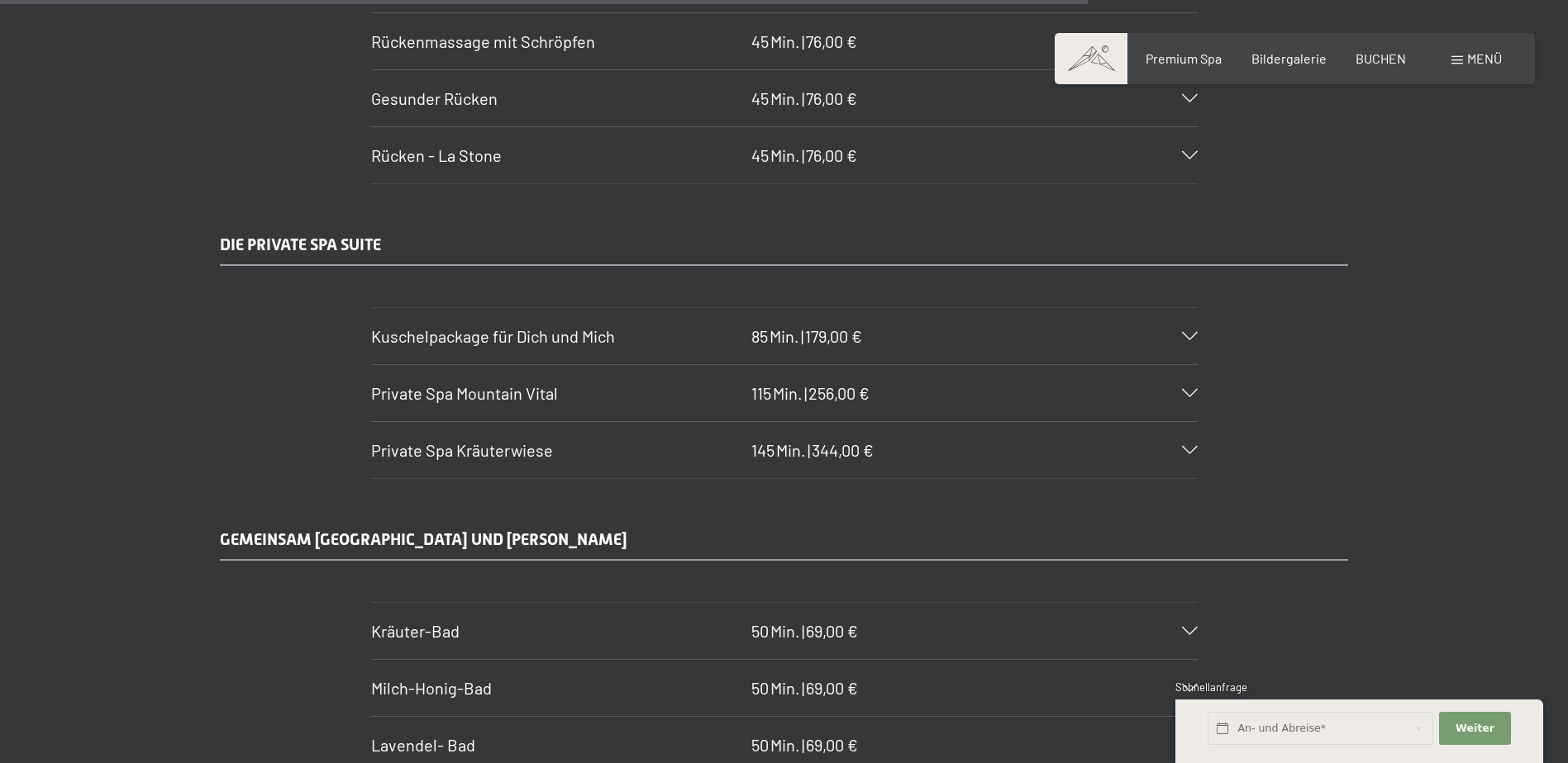
click at [1188, 332] on icon at bounding box center [1189, 337] width 16 height 8
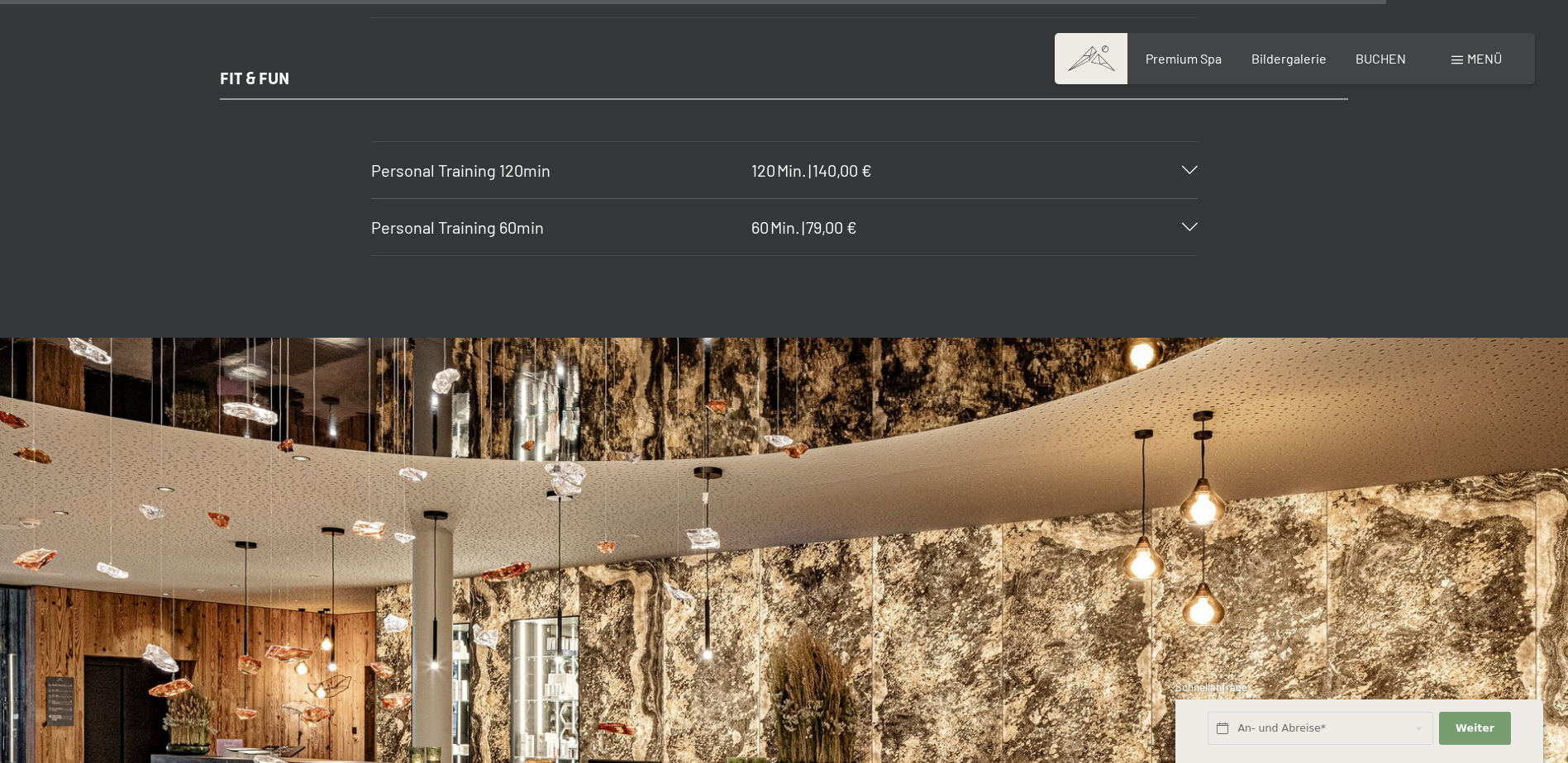
scroll to position [11950, 0]
